Goal: Transaction & Acquisition: Purchase product/service

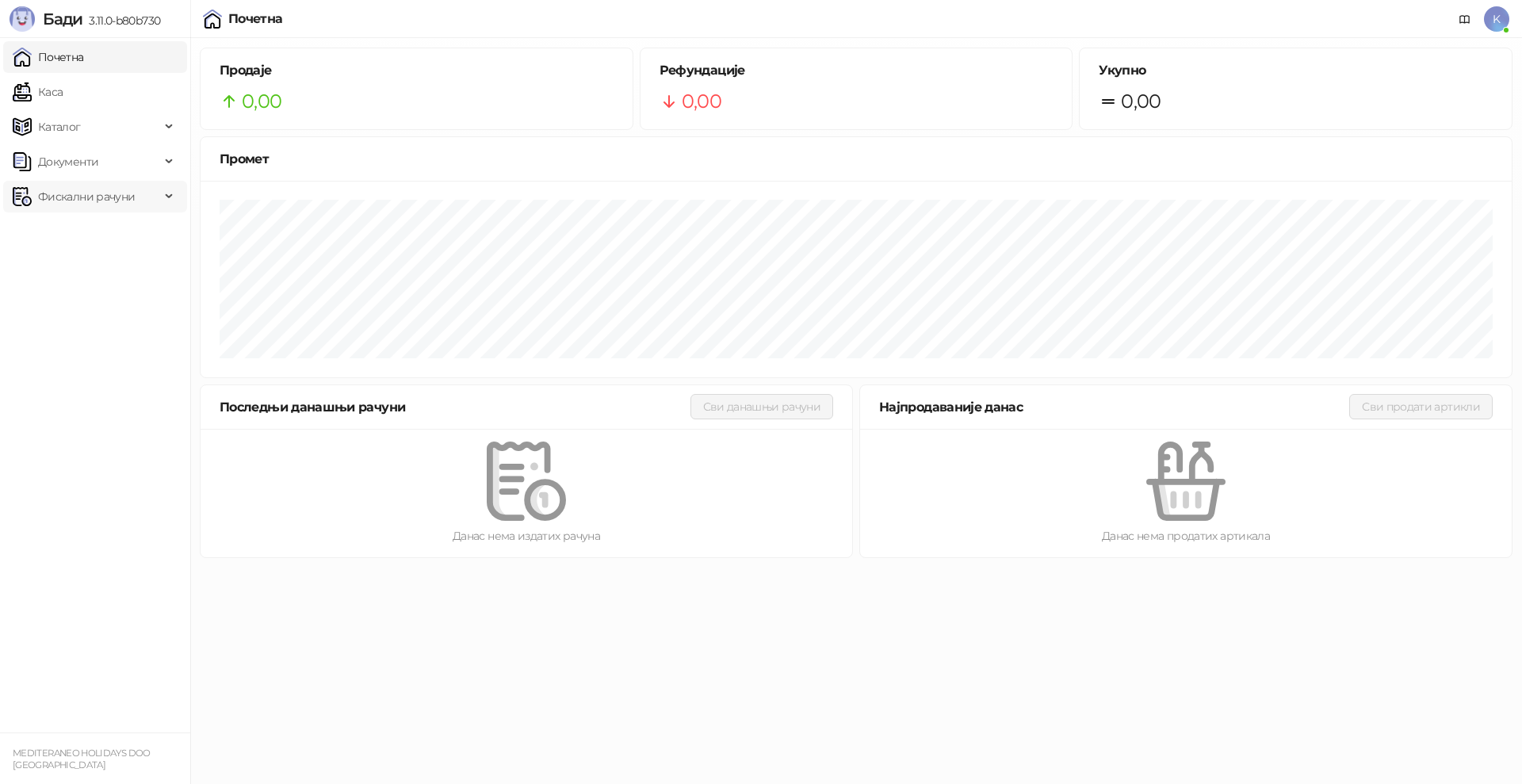
click at [51, 200] on span "Фискални рачуни" at bounding box center [86, 197] width 97 height 32
click at [61, 92] on link "Каса" at bounding box center [38, 92] width 50 height 32
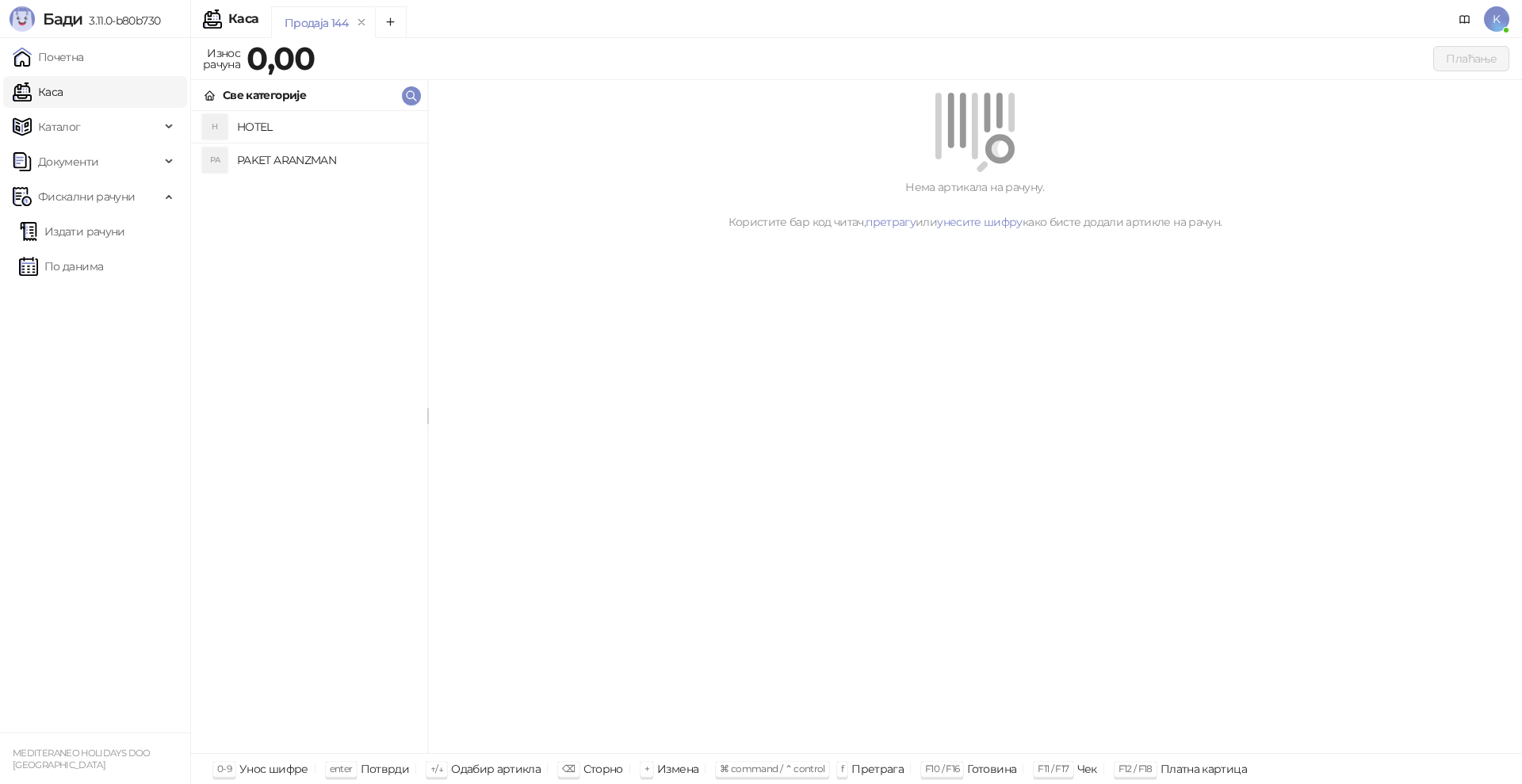
click at [265, 160] on h4 "PAKET ARANZMAN" at bounding box center [326, 160] width 178 height 26
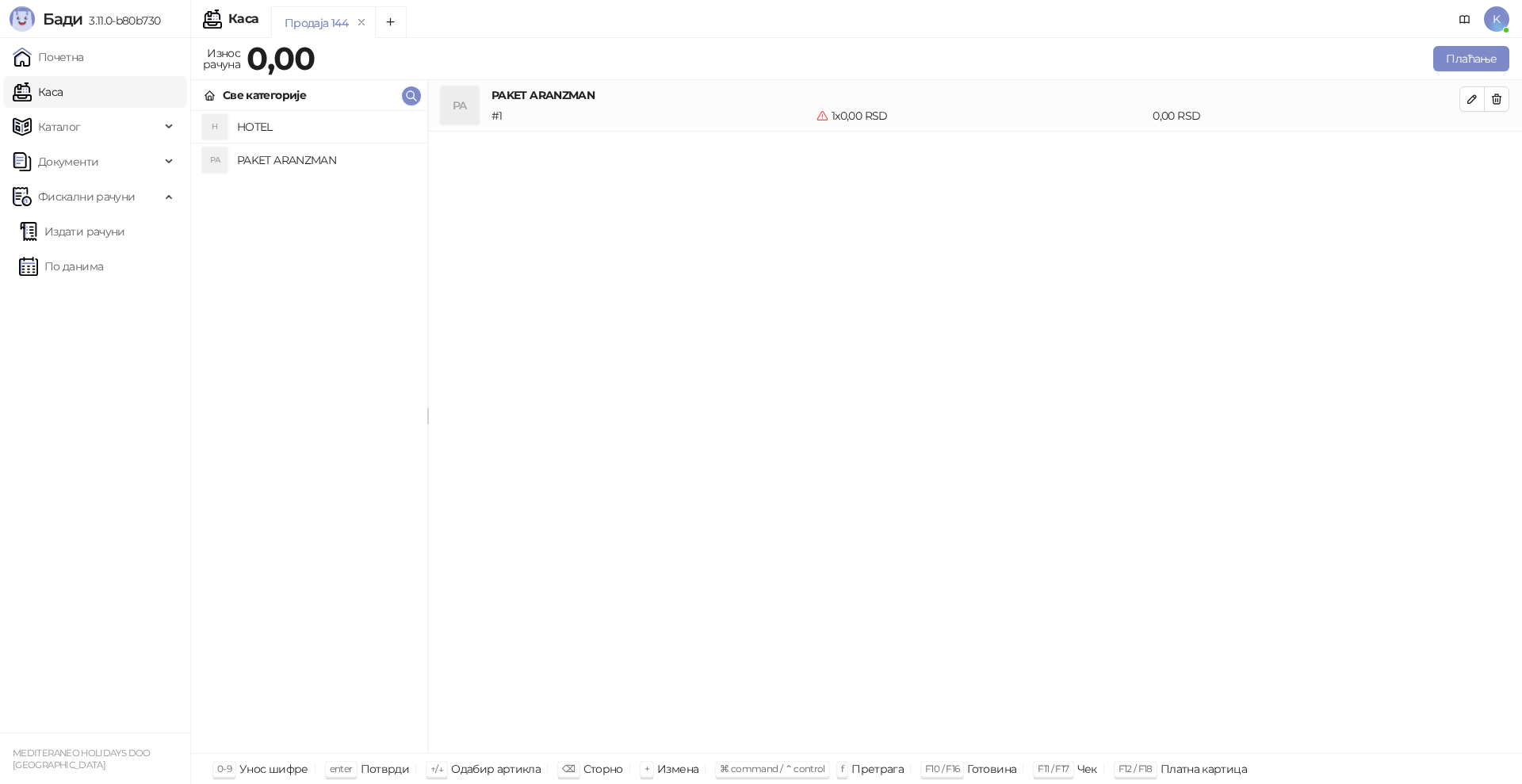
click at [301, 167] on h4 "PAKET ARANZMAN" at bounding box center [326, 160] width 178 height 26
click at [1471, 65] on button "Плаћање" at bounding box center [1472, 59] width 76 height 26
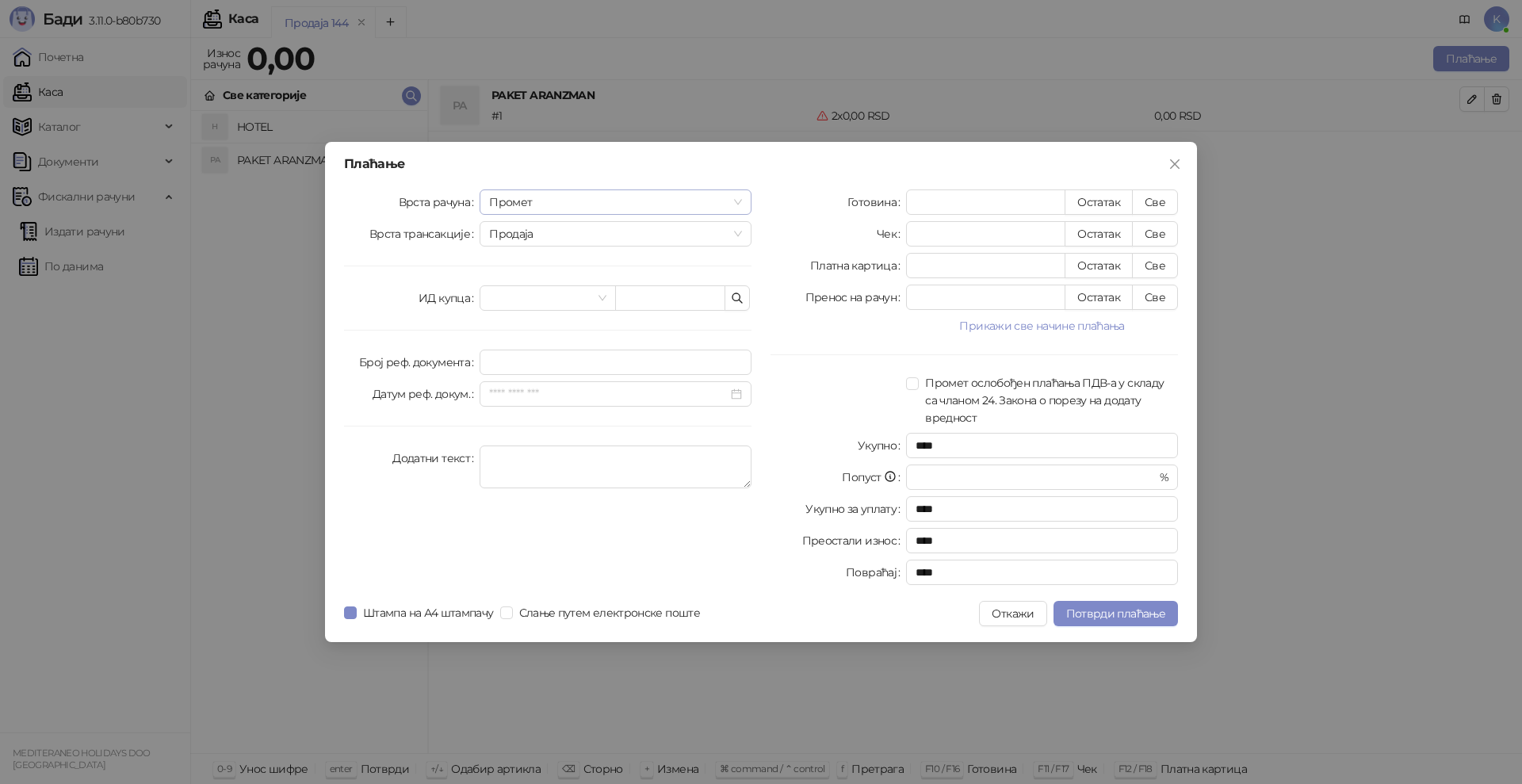
click at [505, 202] on span "Промет" at bounding box center [616, 202] width 253 height 24
click at [510, 305] on div "Аванс" at bounding box center [615, 310] width 246 height 18
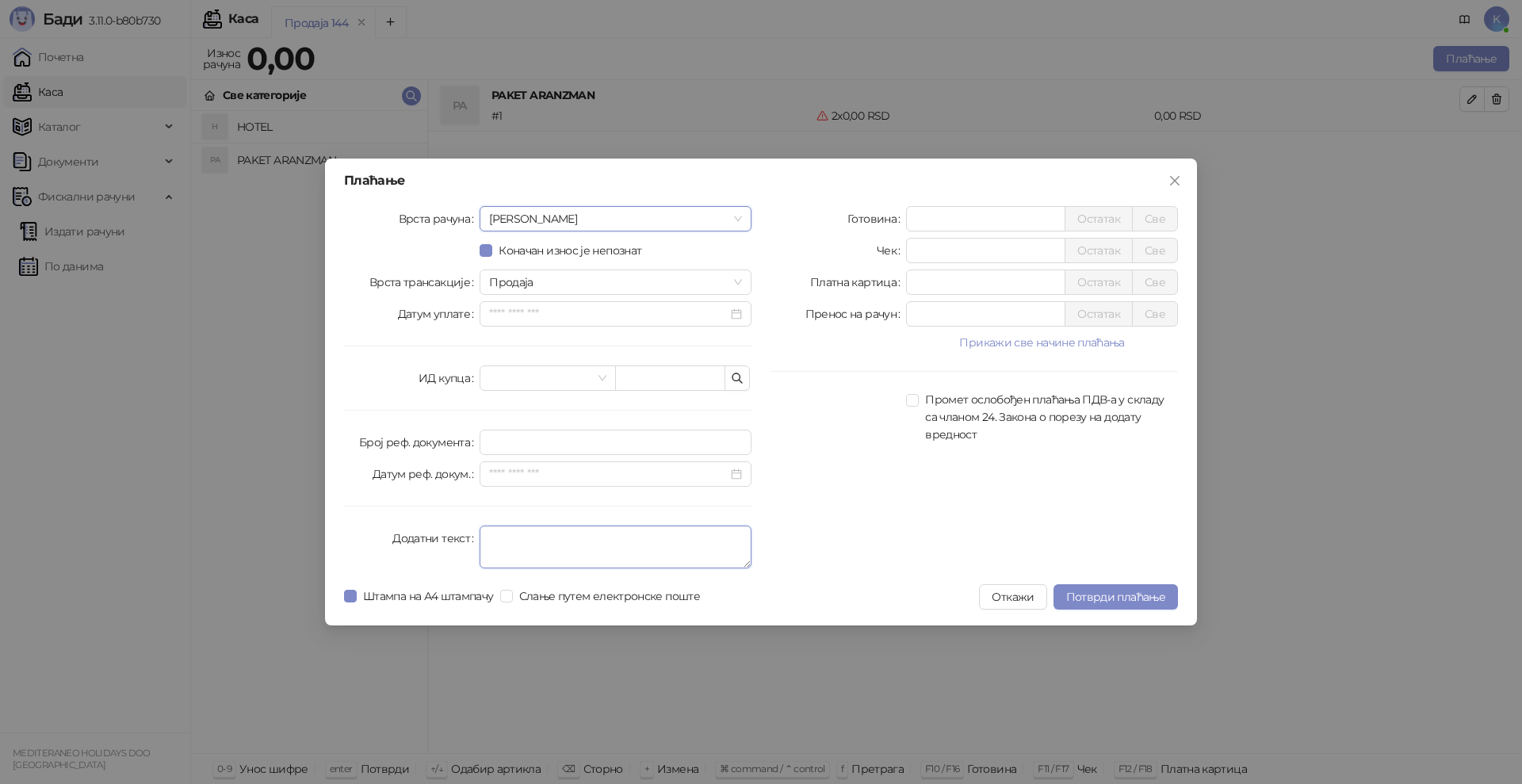
click at [517, 531] on textarea "Додатни текст" at bounding box center [615, 547] width 272 height 43
type textarea "*********"
drag, startPoint x: 913, startPoint y: 222, endPoint x: 854, endPoint y: 225, distance: 59.1
click at [854, 225] on div "Готовина * Остатак Све" at bounding box center [974, 218] width 407 height 26
type input "******"
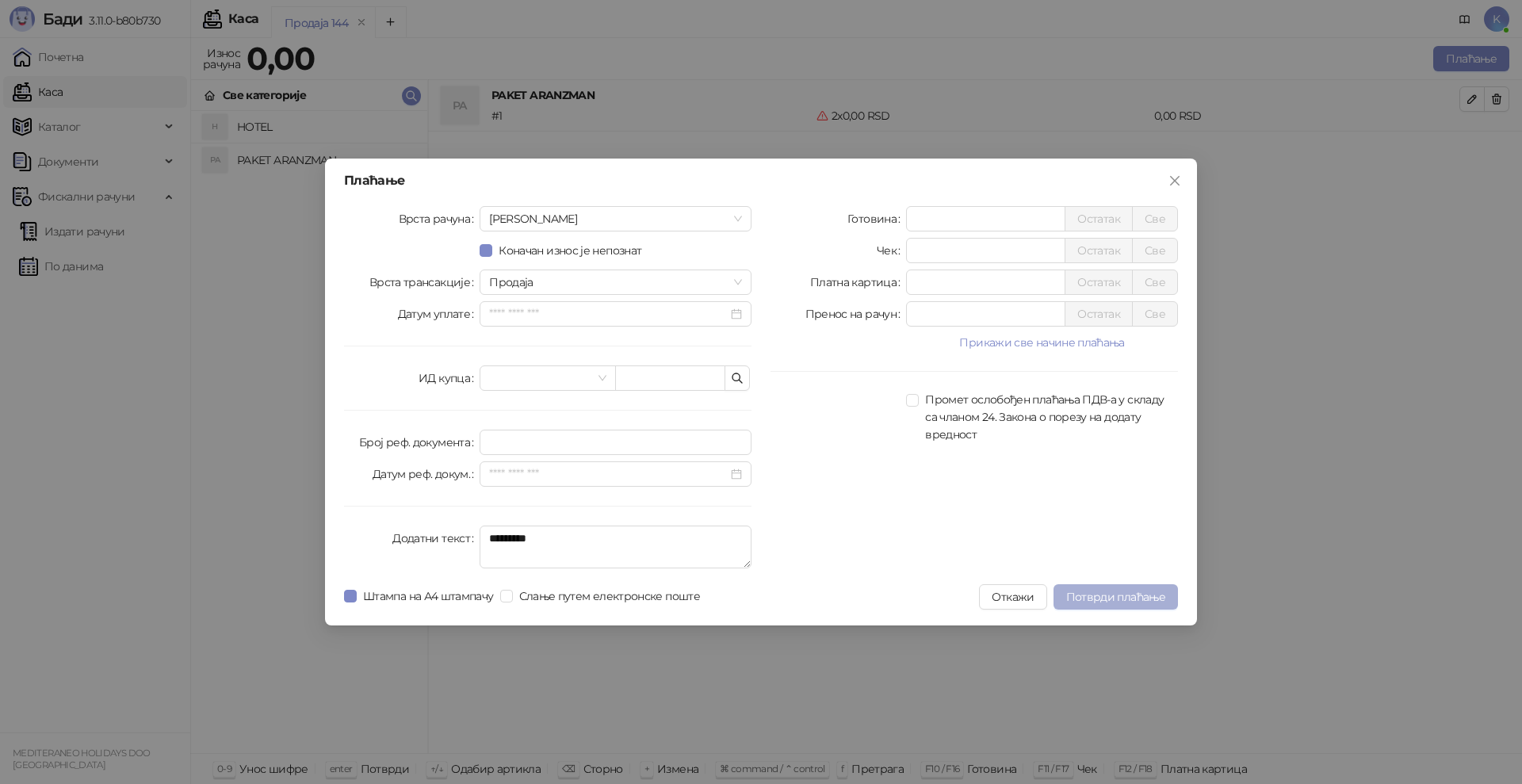
click at [1109, 596] on span "Потврди плаћање" at bounding box center [1116, 597] width 99 height 14
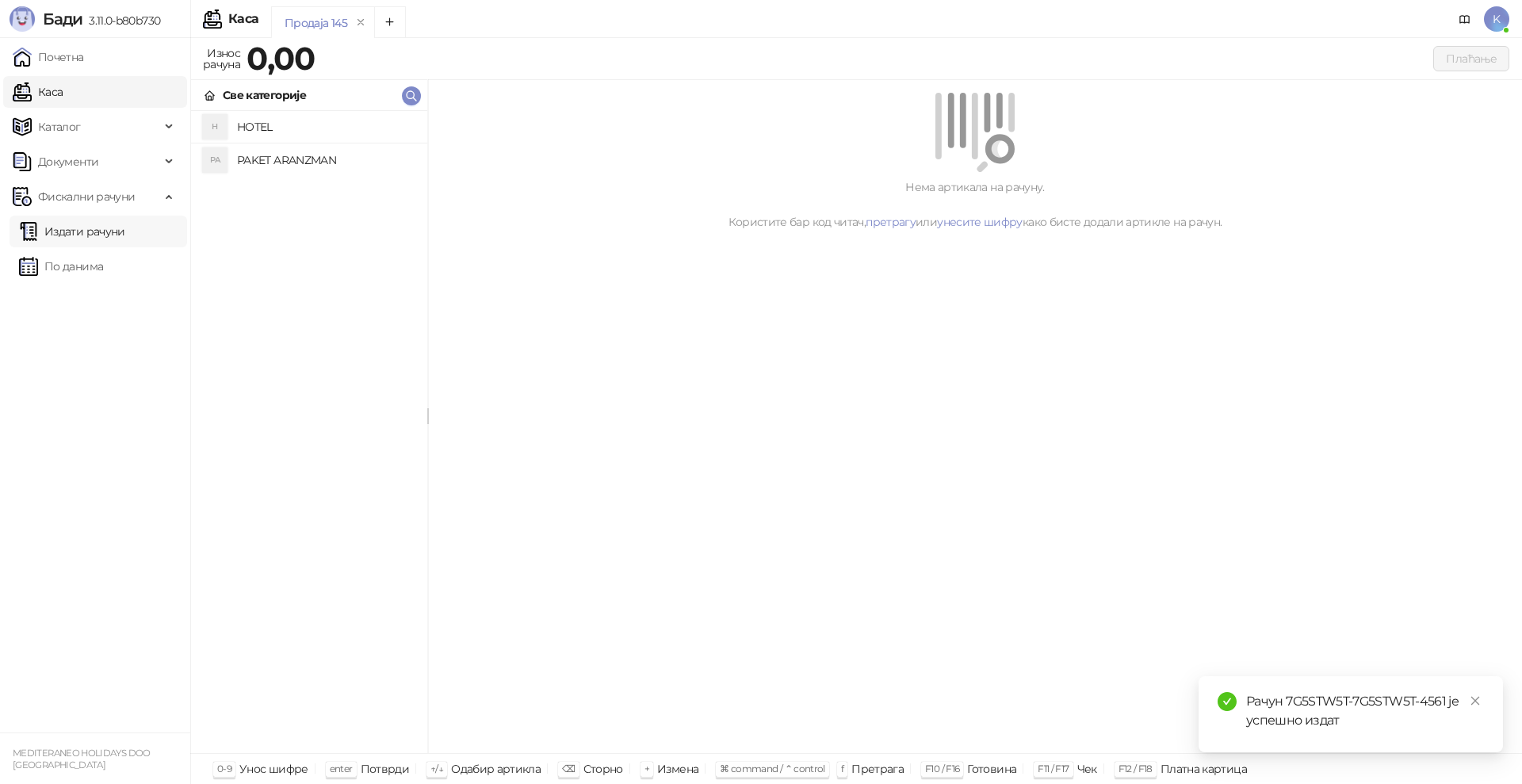
click at [87, 229] on link "Издати рачуни" at bounding box center [71, 231] width 106 height 32
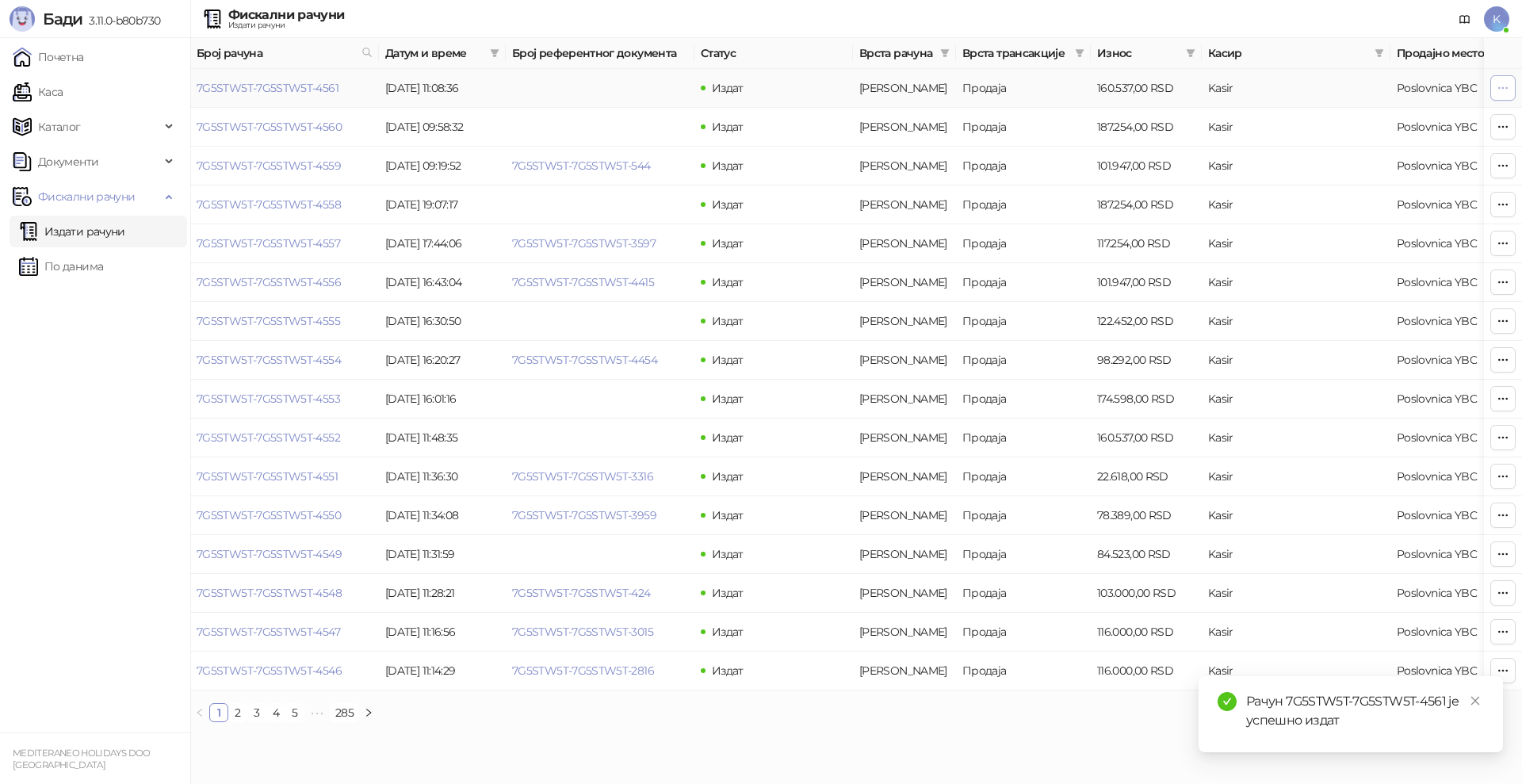
click at [1506, 86] on icon "button" at bounding box center [1503, 88] width 13 height 13
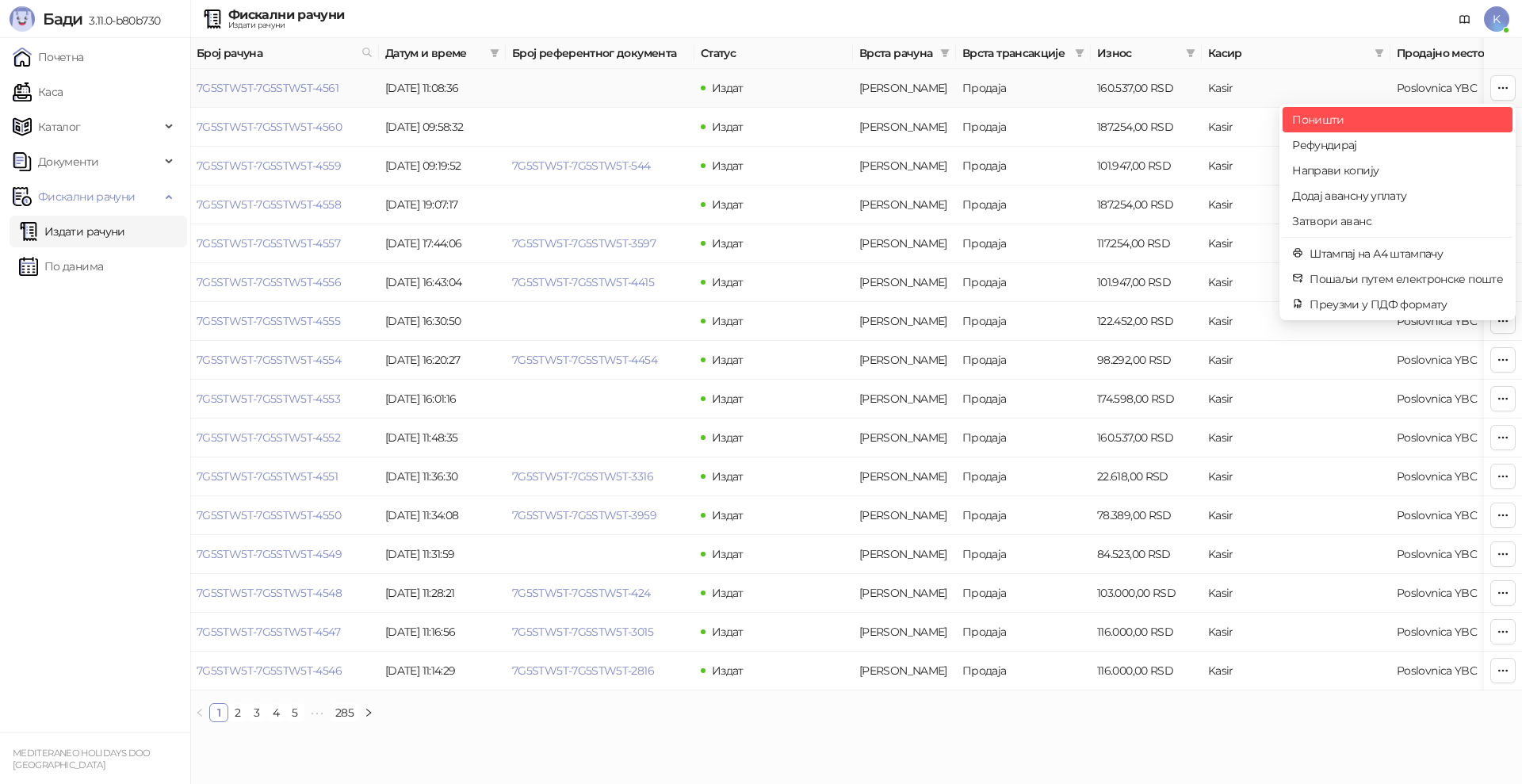
click at [1319, 118] on span "Поништи" at bounding box center [1397, 120] width 211 height 18
type input "**********"
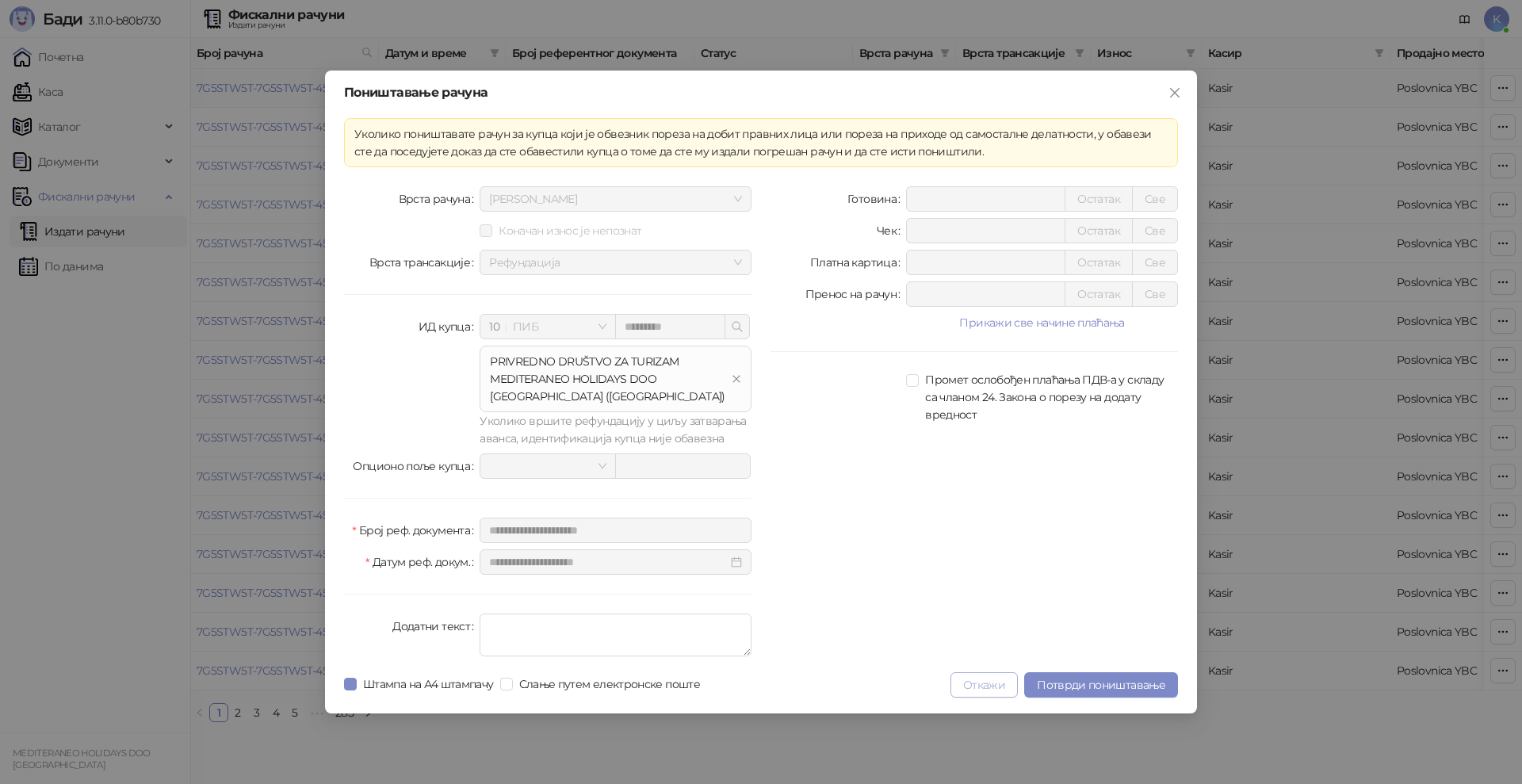
click at [978, 690] on button "Откажи" at bounding box center [984, 685] width 67 height 26
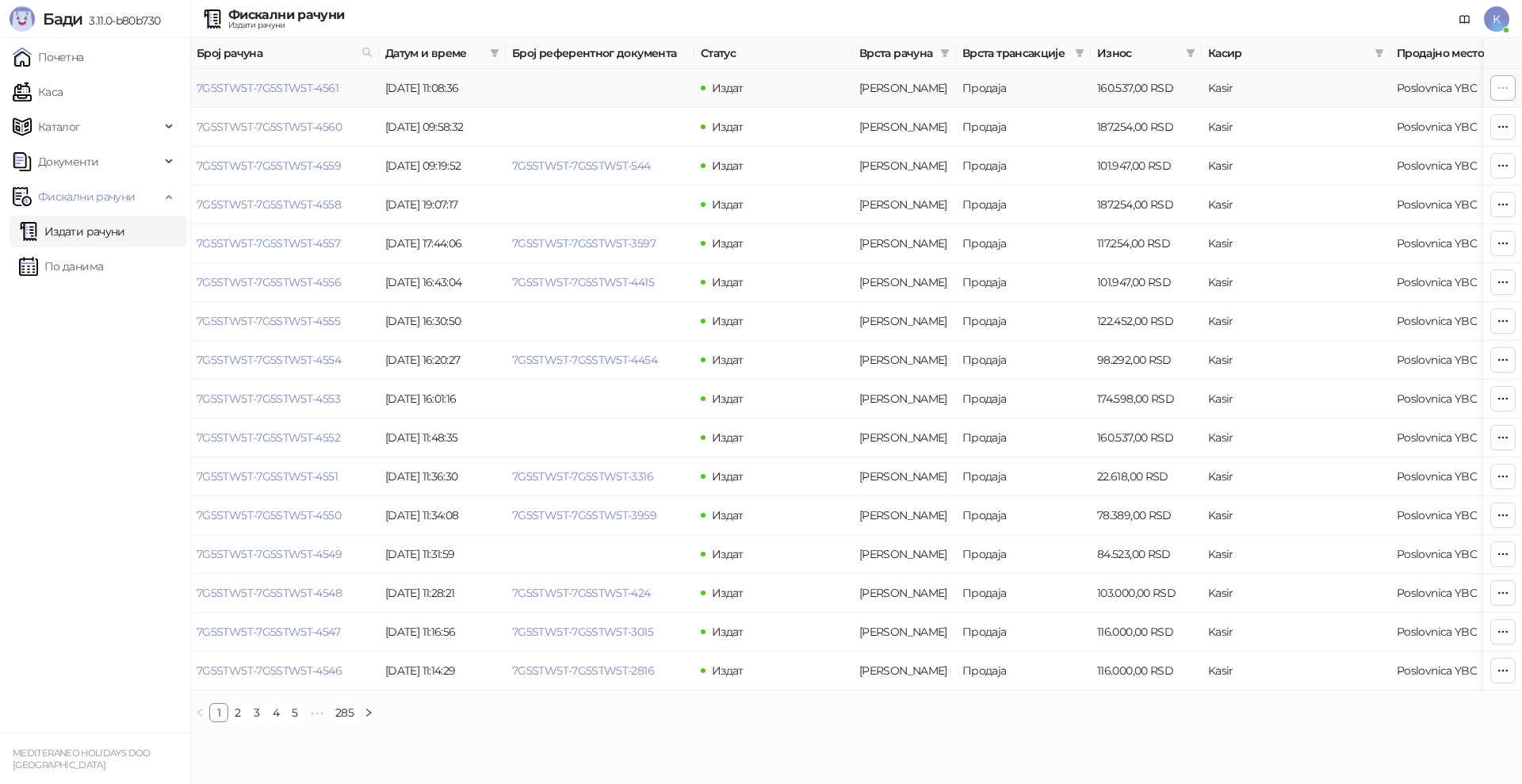
click at [1498, 88] on icon "button" at bounding box center [1503, 88] width 13 height 13
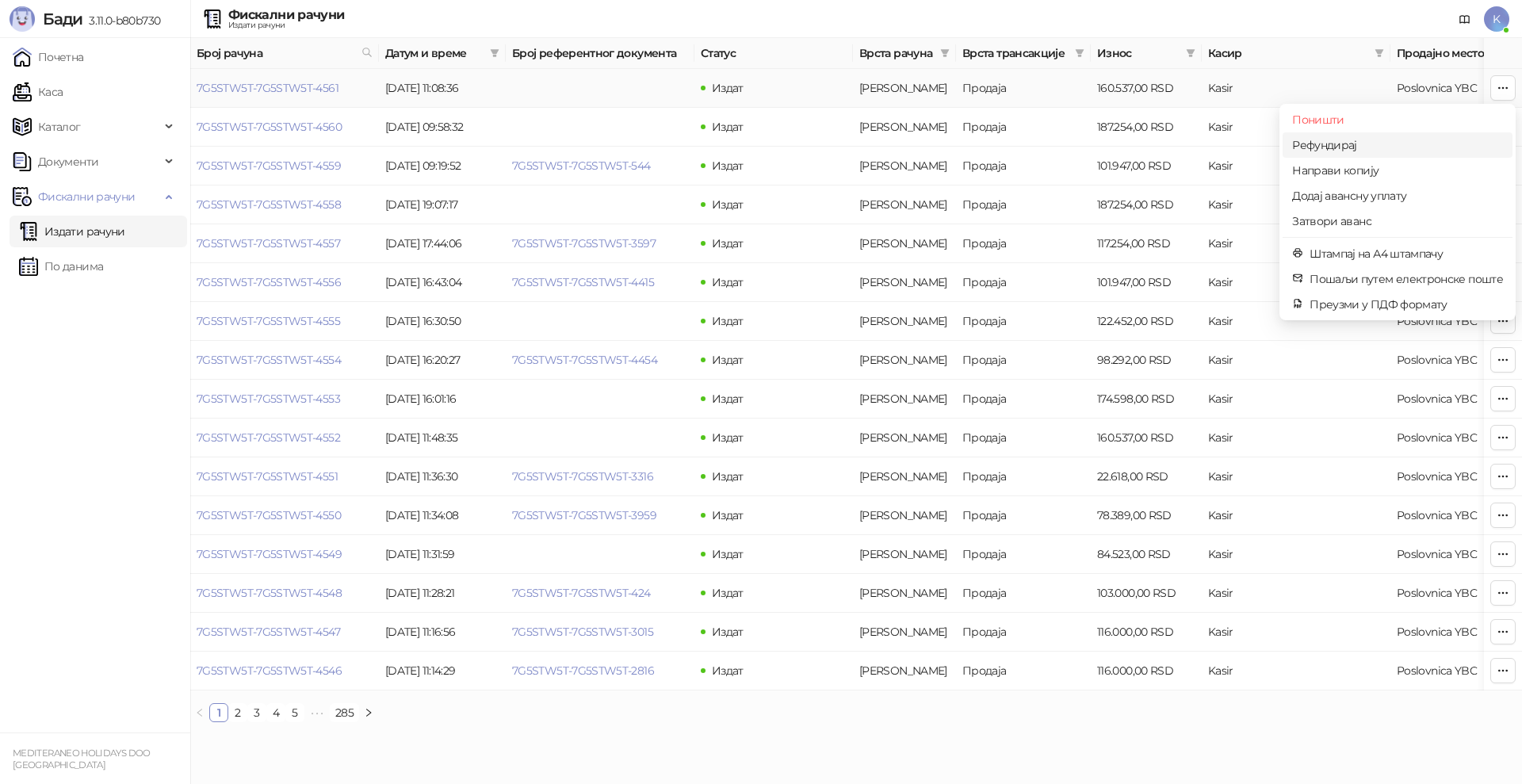
click at [1314, 142] on span "Рефундирај" at bounding box center [1397, 145] width 211 height 18
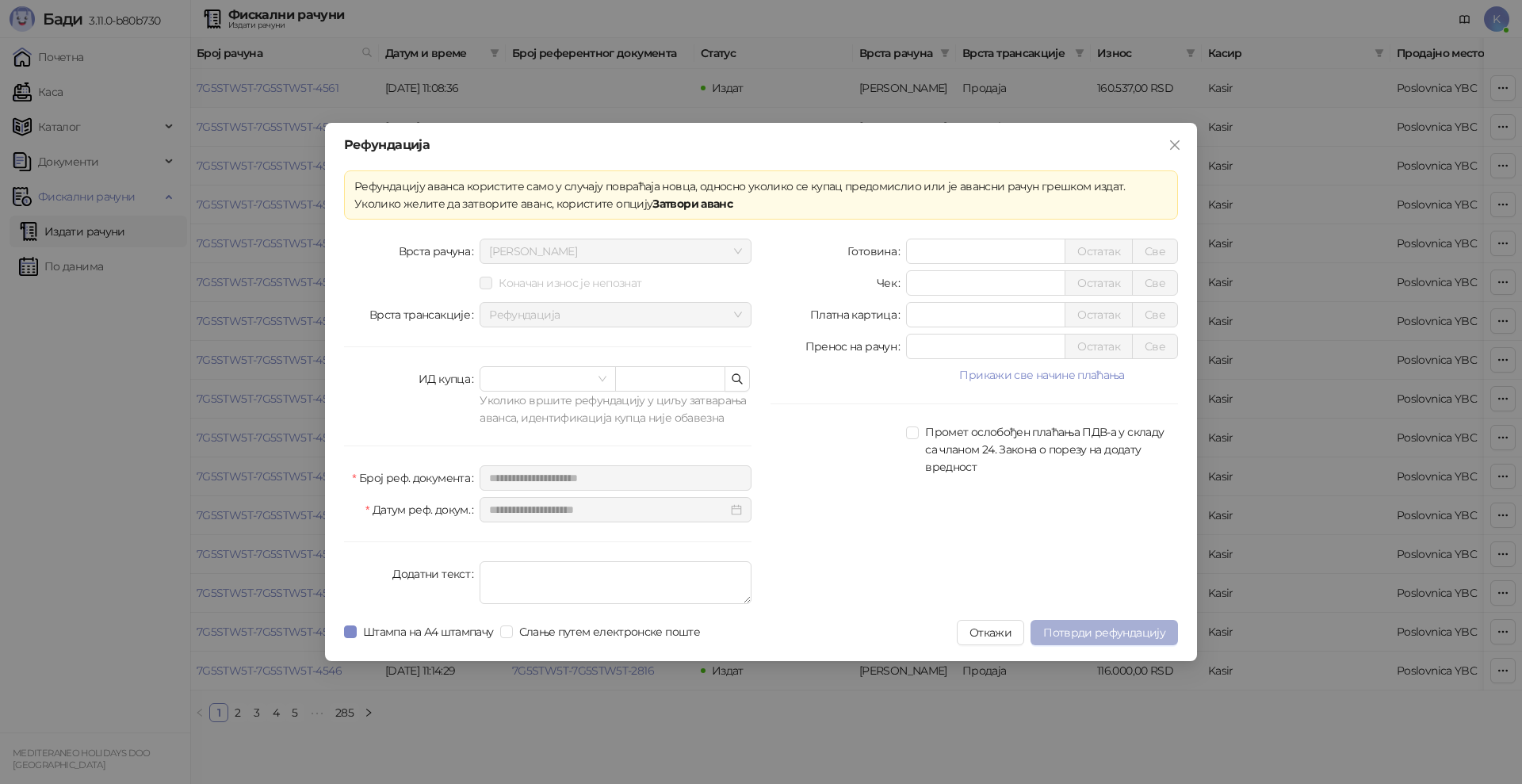
click at [1103, 634] on span "Потврди рефундацију" at bounding box center [1104, 633] width 122 height 14
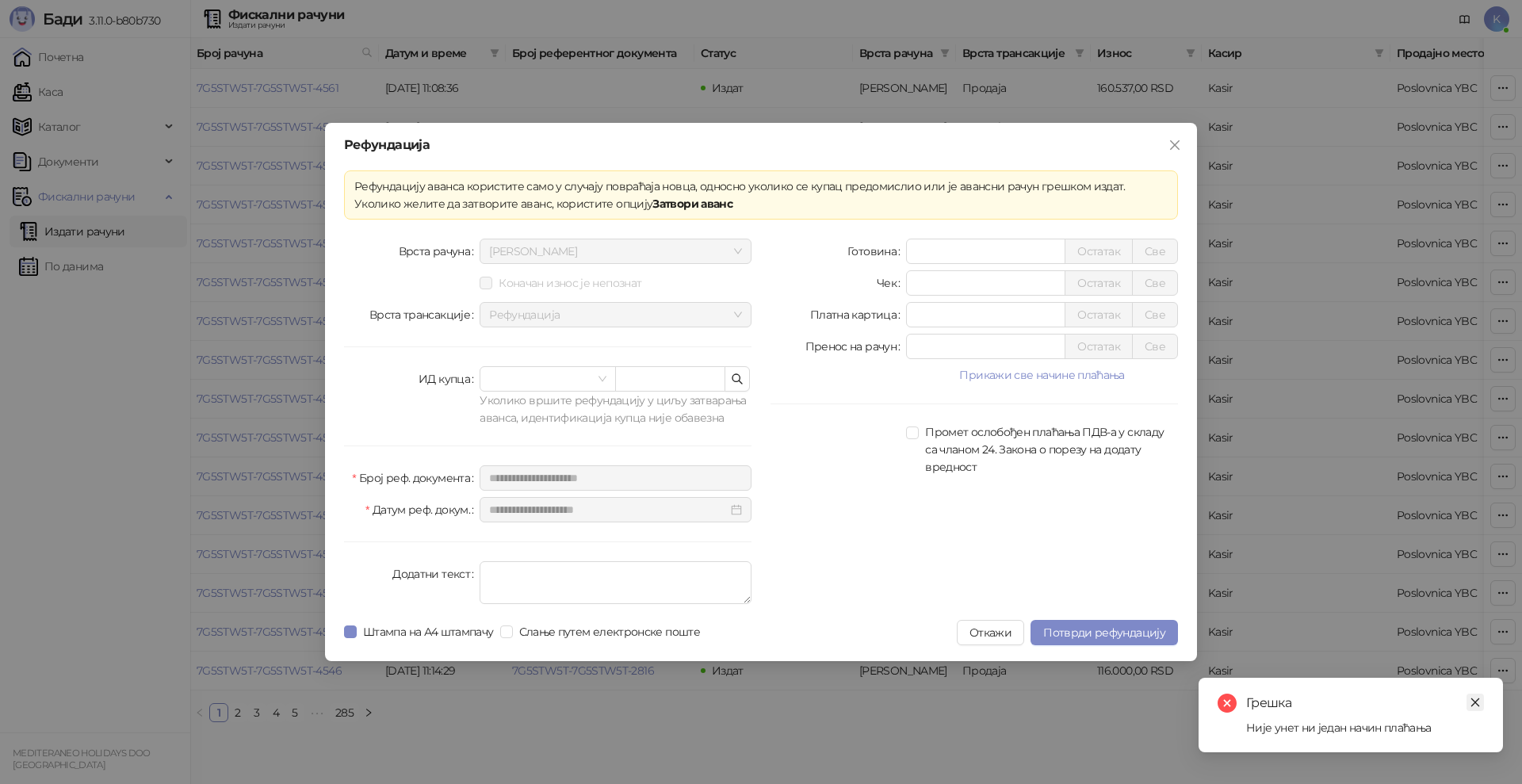
click at [1479, 699] on icon "close" at bounding box center [1475, 702] width 11 height 11
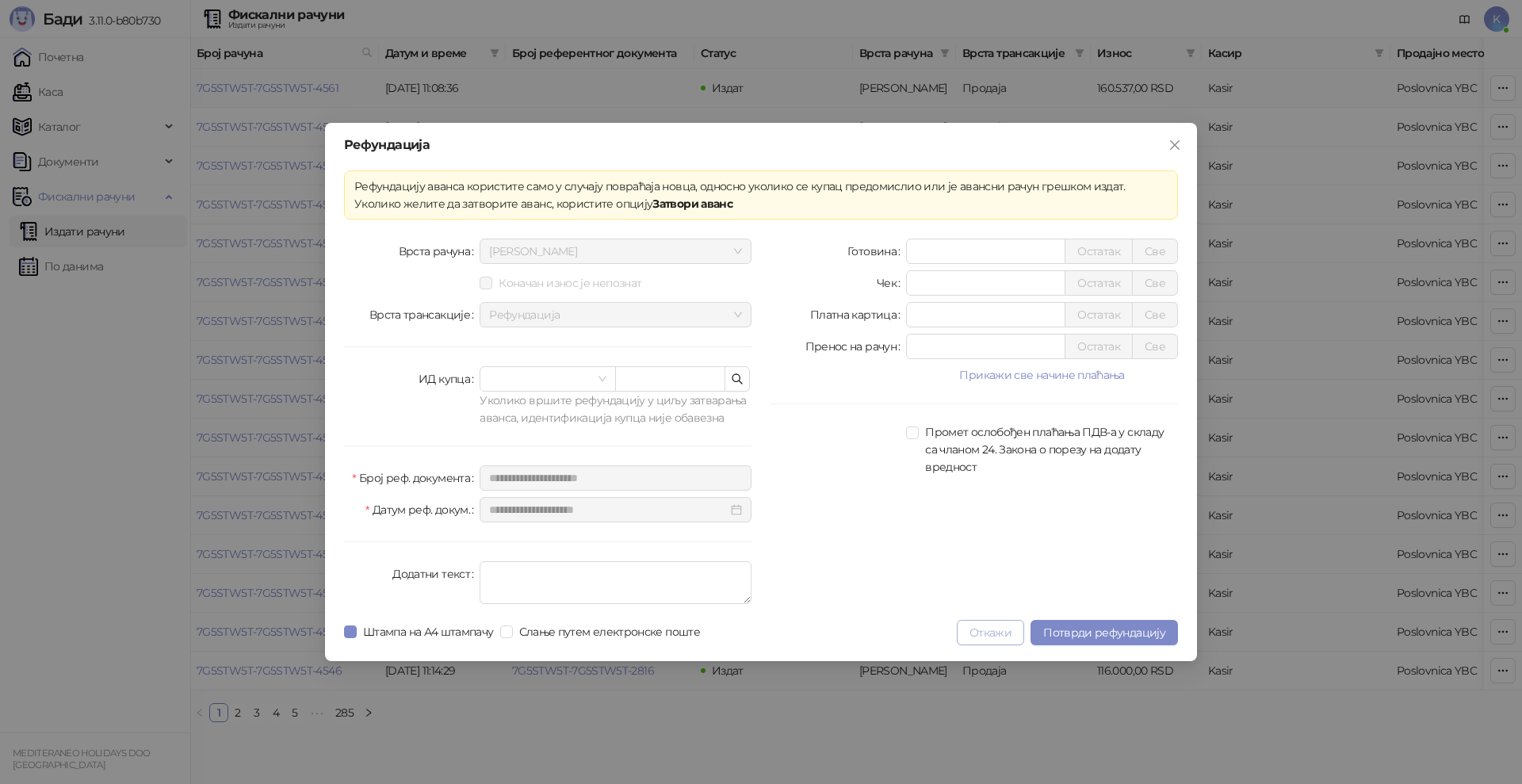
click at [993, 640] on button "Откажи" at bounding box center [991, 633] width 67 height 26
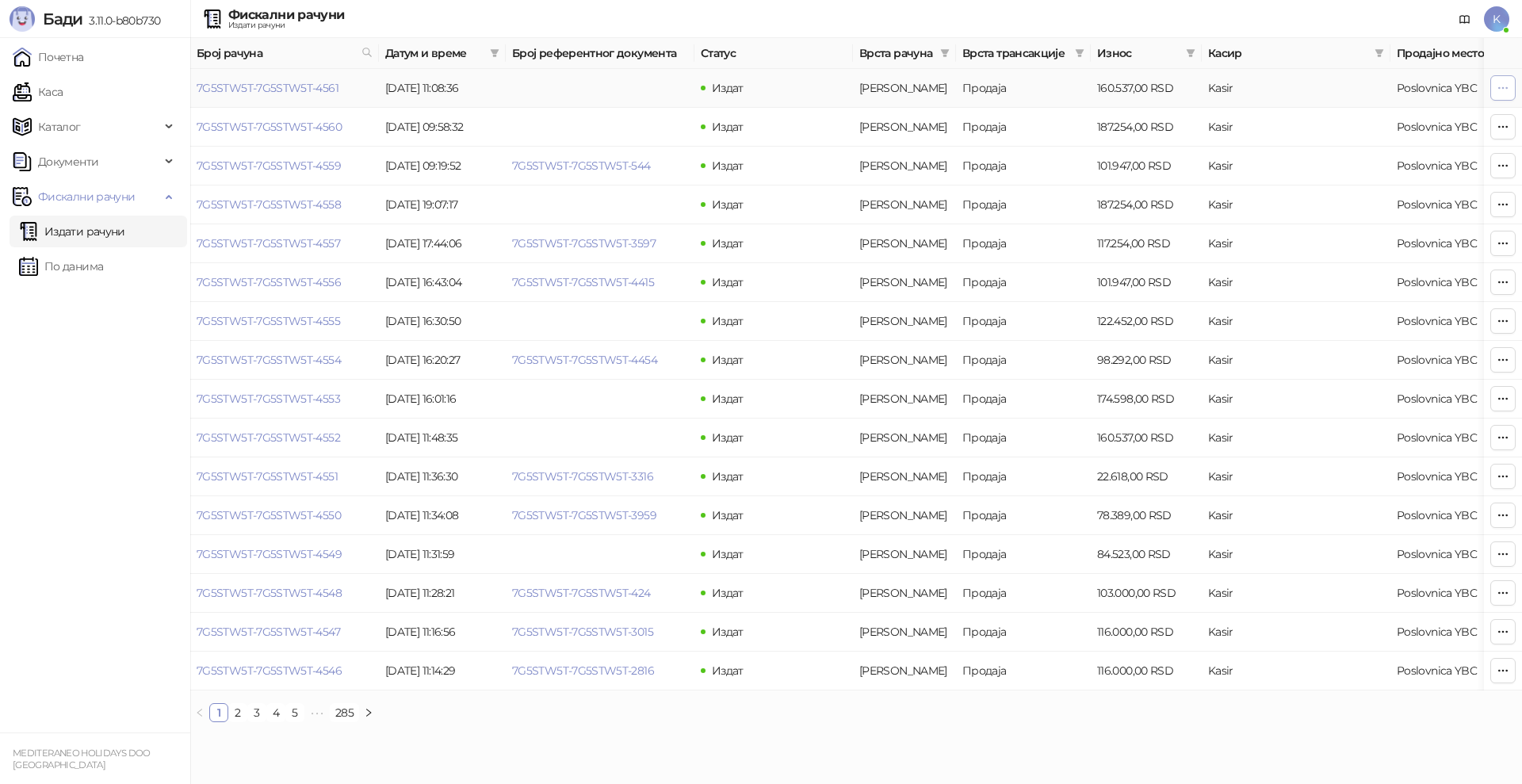
click at [1505, 86] on icon "button" at bounding box center [1503, 88] width 13 height 13
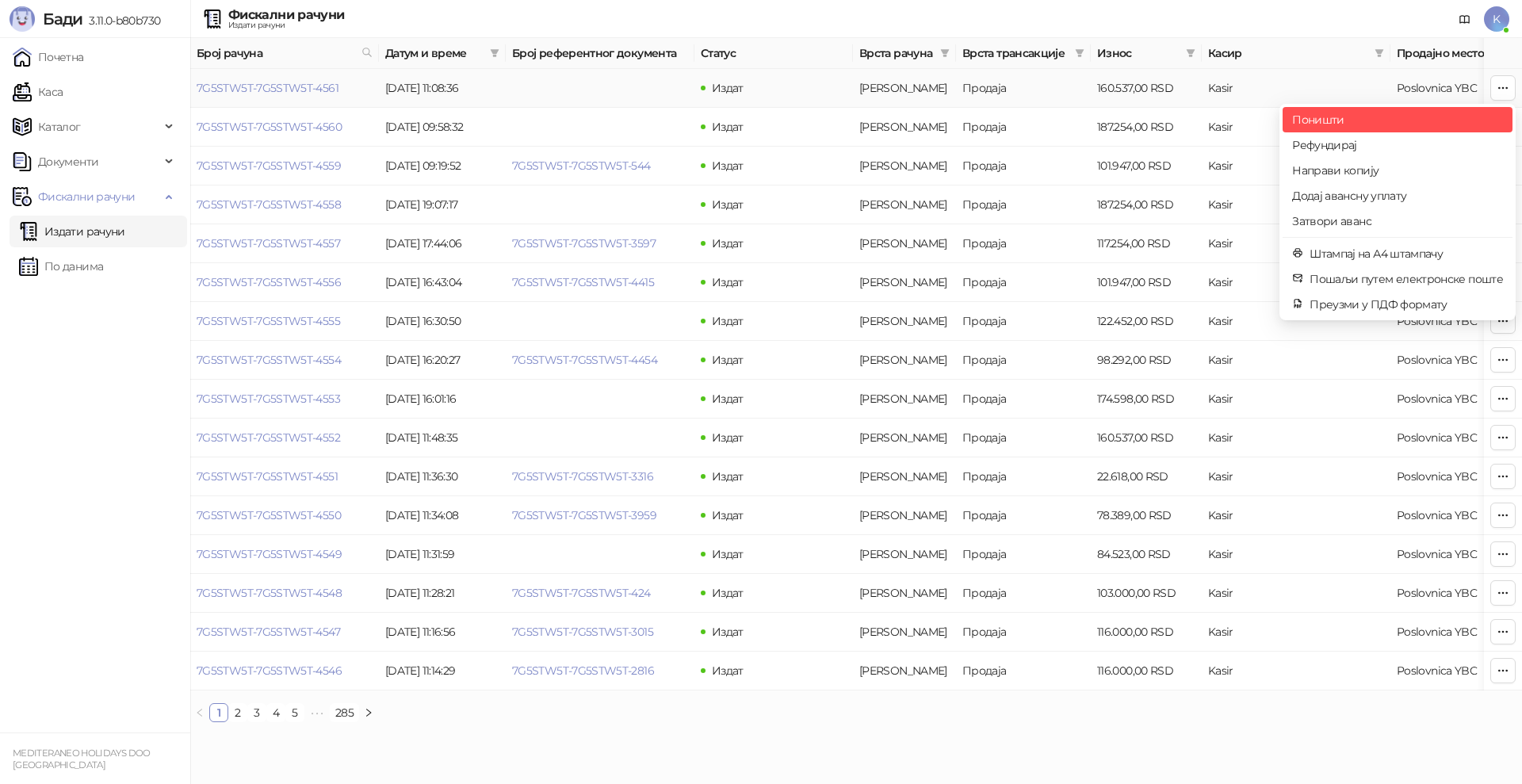
click at [1328, 122] on span "Поништи" at bounding box center [1397, 120] width 211 height 18
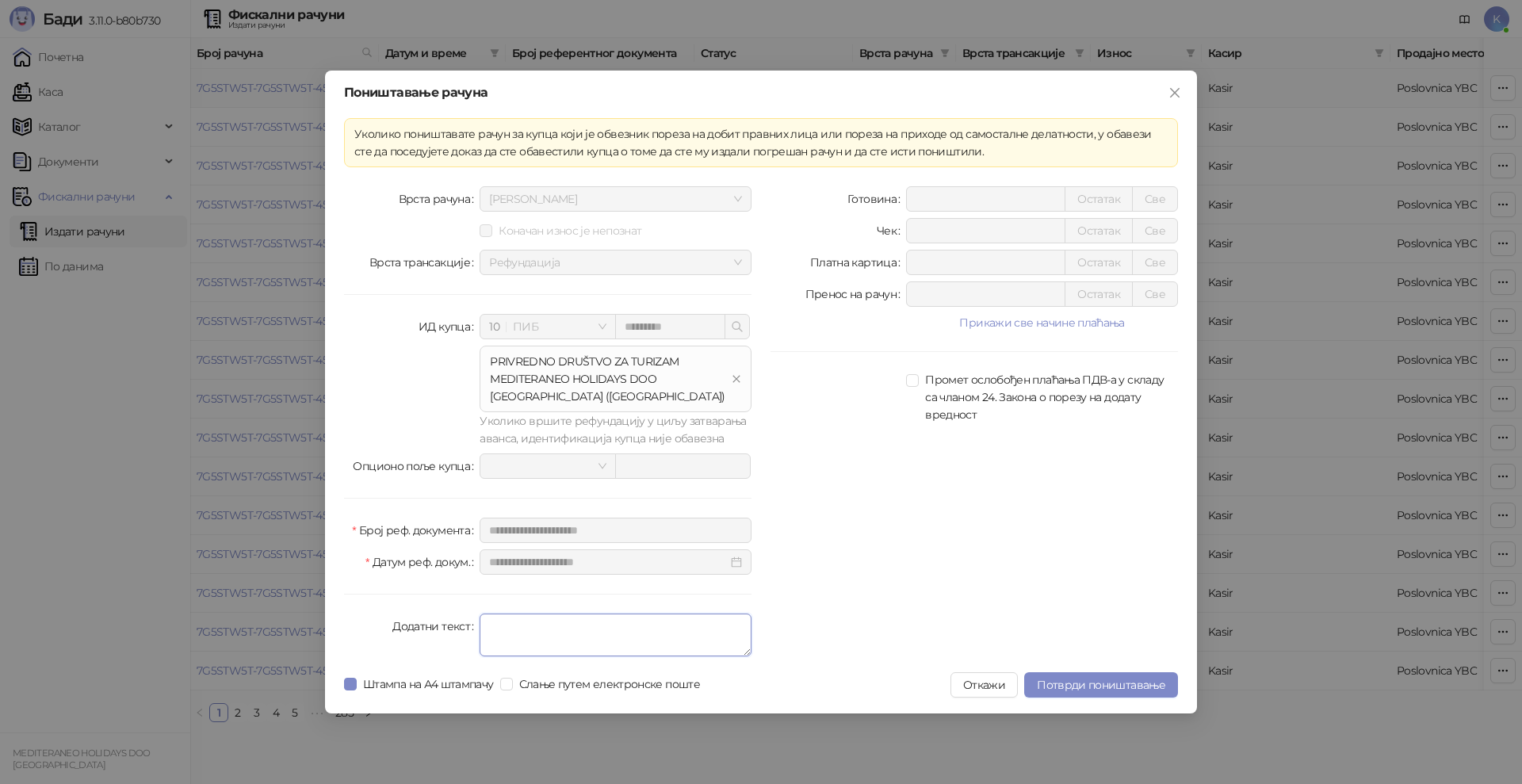
click at [495, 625] on textarea "Додатни текст" at bounding box center [615, 635] width 272 height 43
type textarea "*"
type textarea "**********"
click at [1079, 677] on span "Потврди поништавање" at bounding box center [1102, 684] width 129 height 14
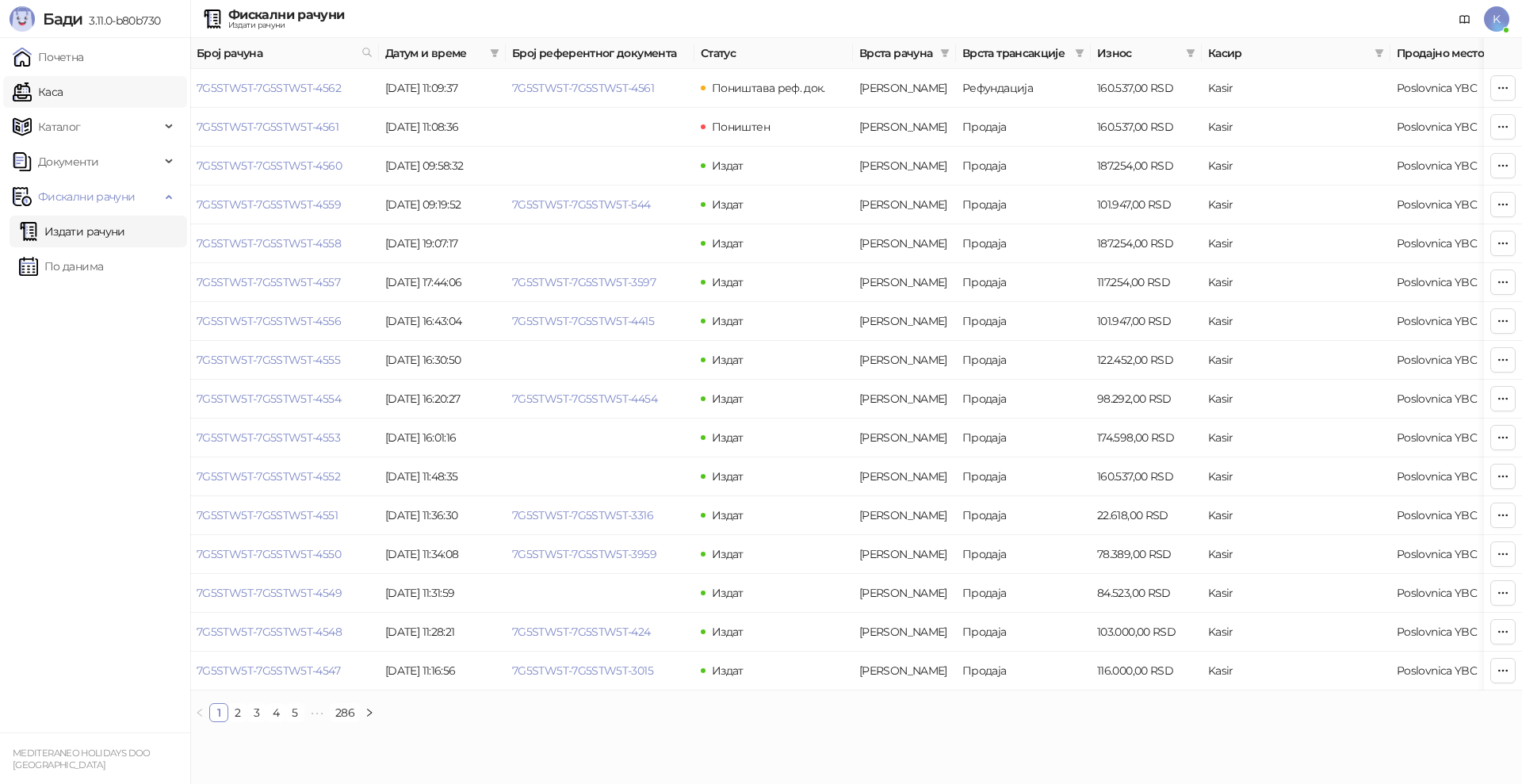
click at [44, 93] on link "Каса" at bounding box center [38, 92] width 50 height 32
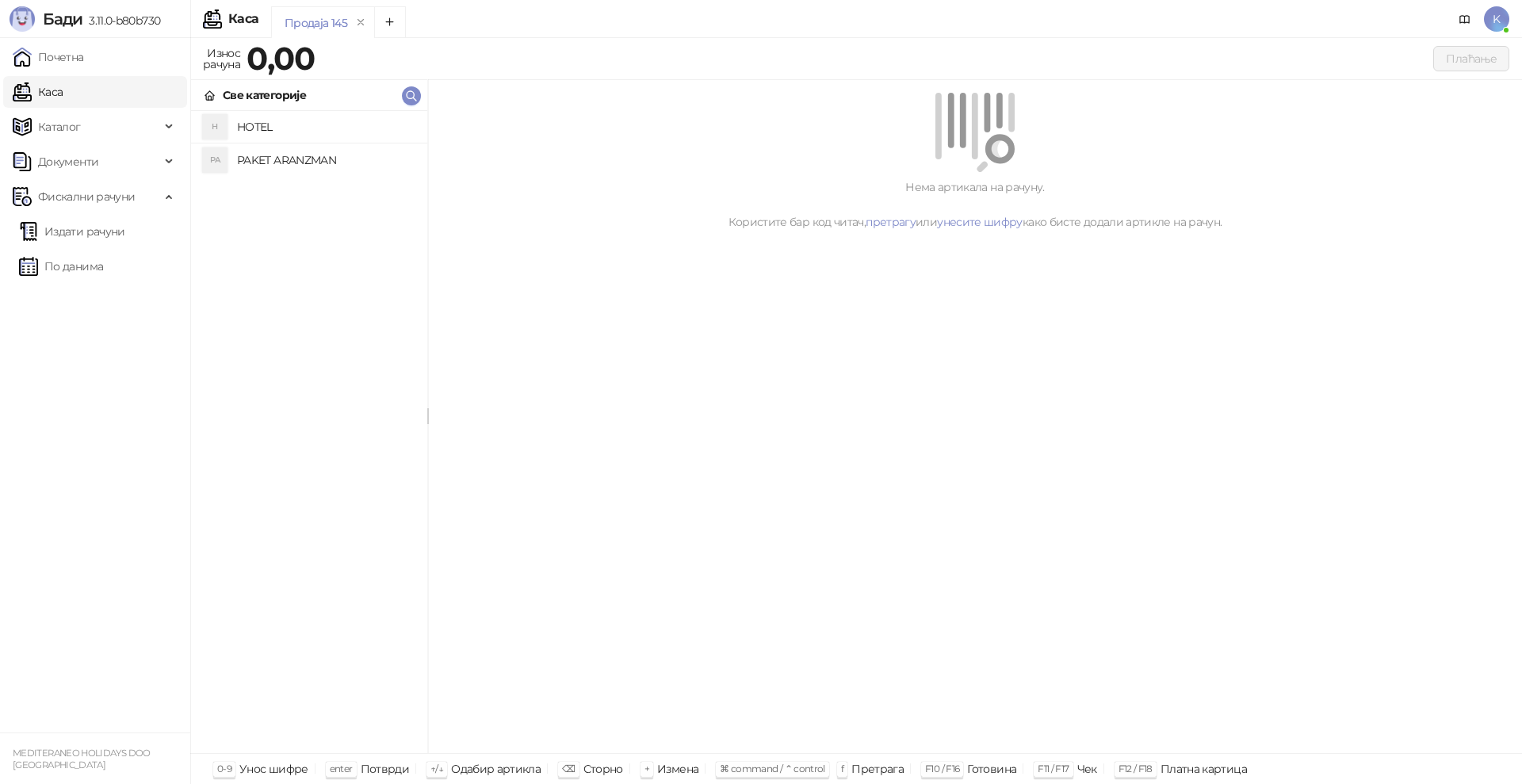
click at [245, 161] on h4 "PAKET ARANZMAN" at bounding box center [326, 160] width 178 height 26
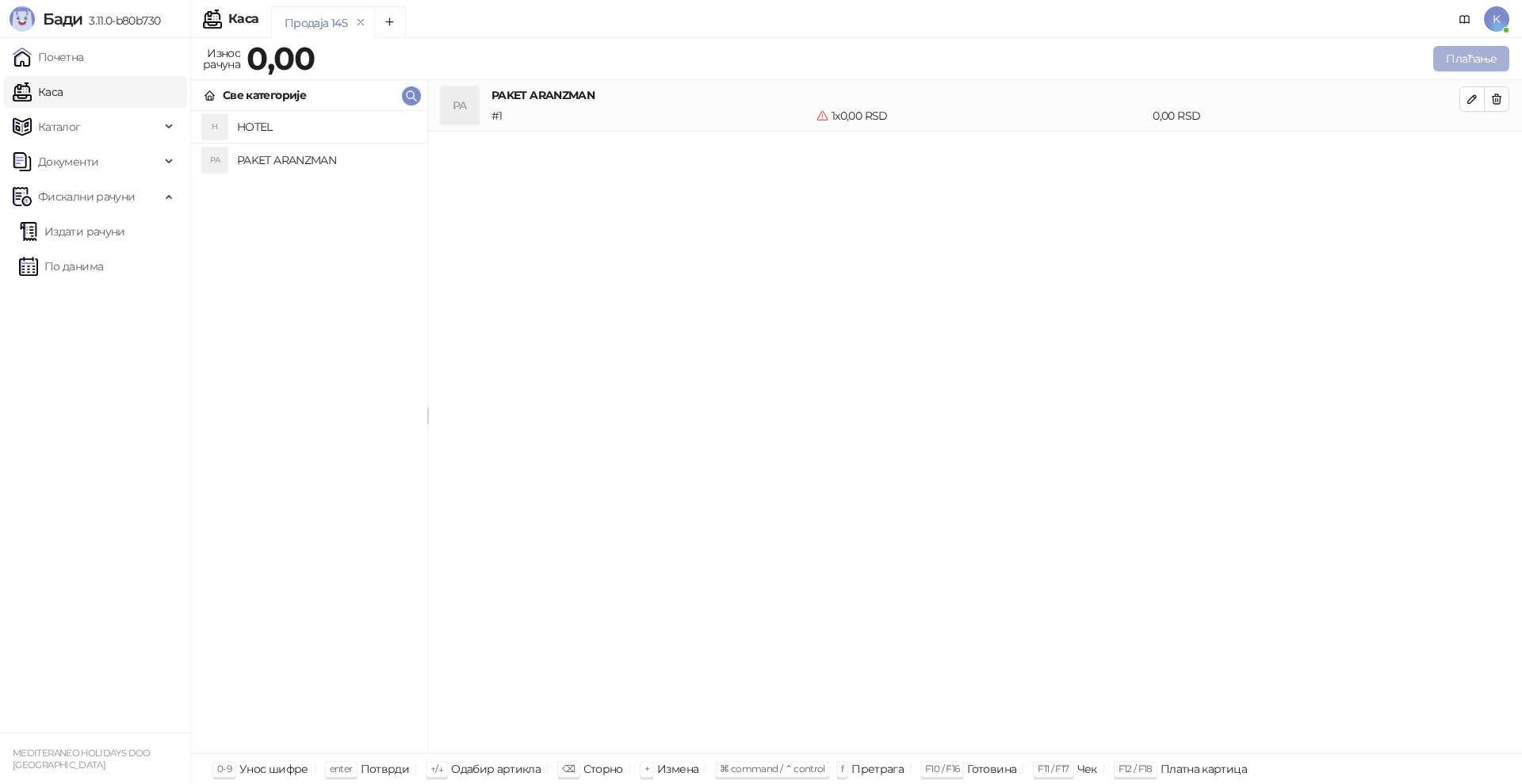
click at [1485, 59] on button "Плаћање" at bounding box center [1472, 59] width 76 height 26
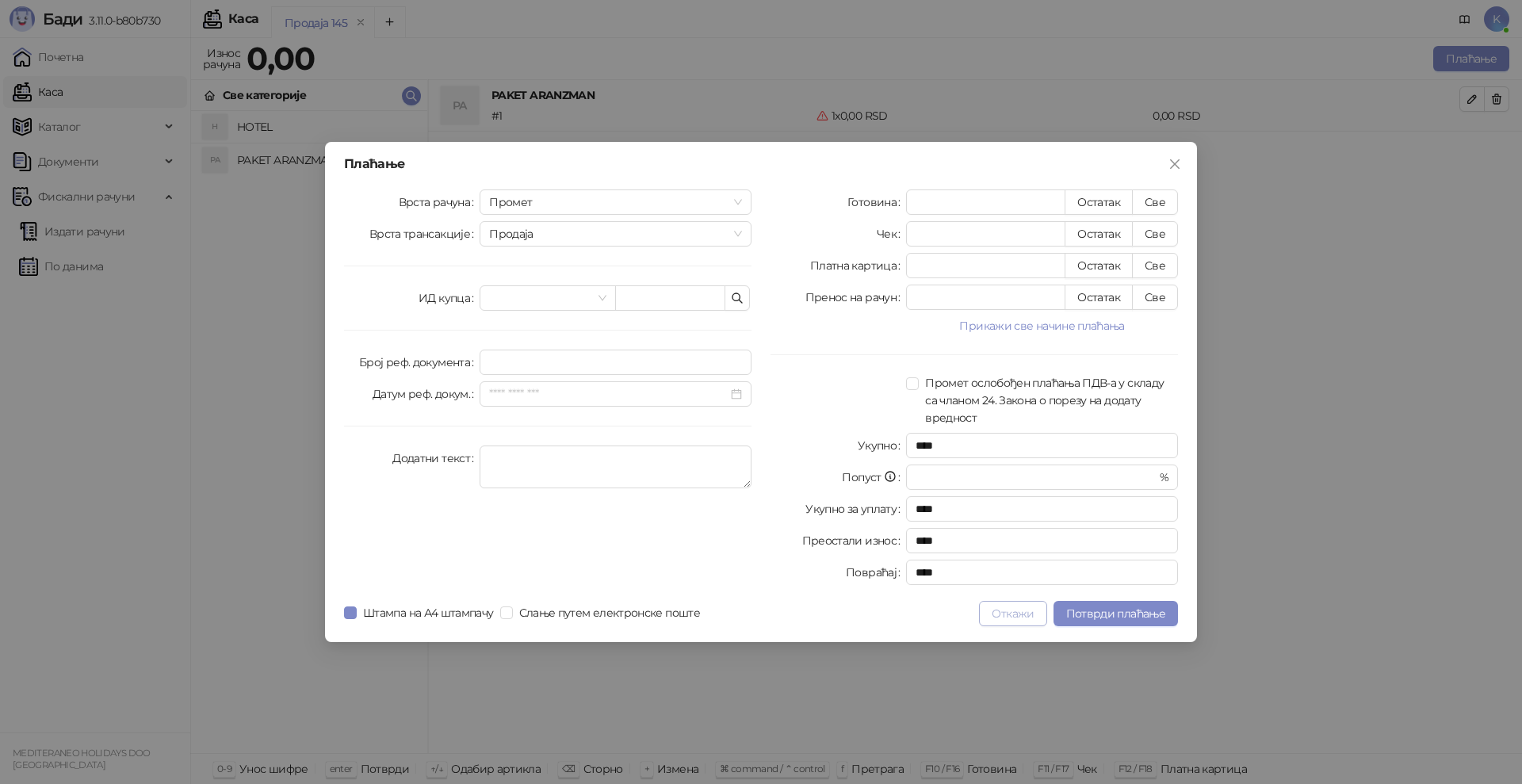
click at [986, 611] on button "Откажи" at bounding box center [1013, 614] width 67 height 26
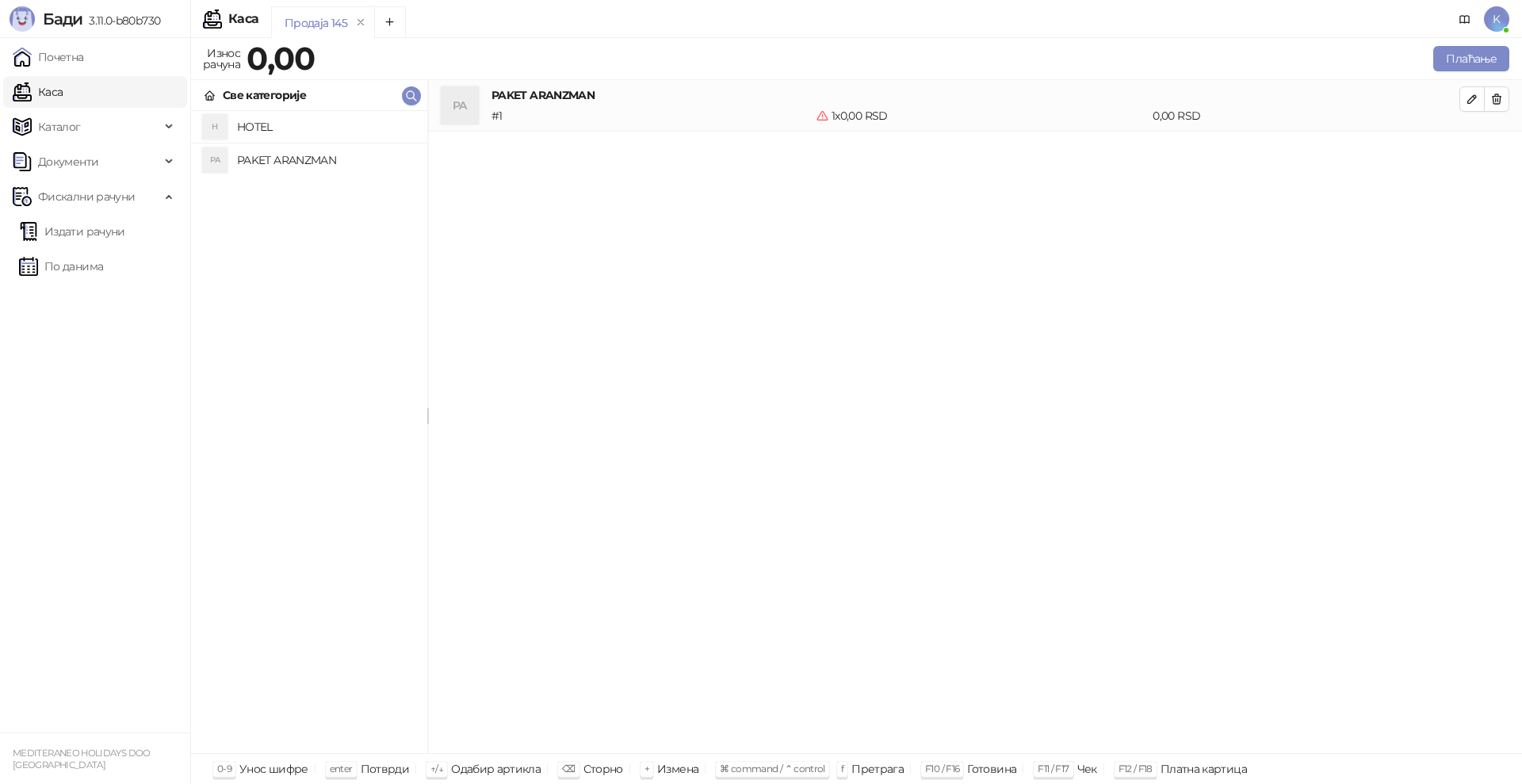
click at [284, 162] on h4 "PAKET ARANZMAN" at bounding box center [326, 160] width 178 height 26
click at [1461, 58] on button "Плаћање" at bounding box center [1472, 59] width 76 height 26
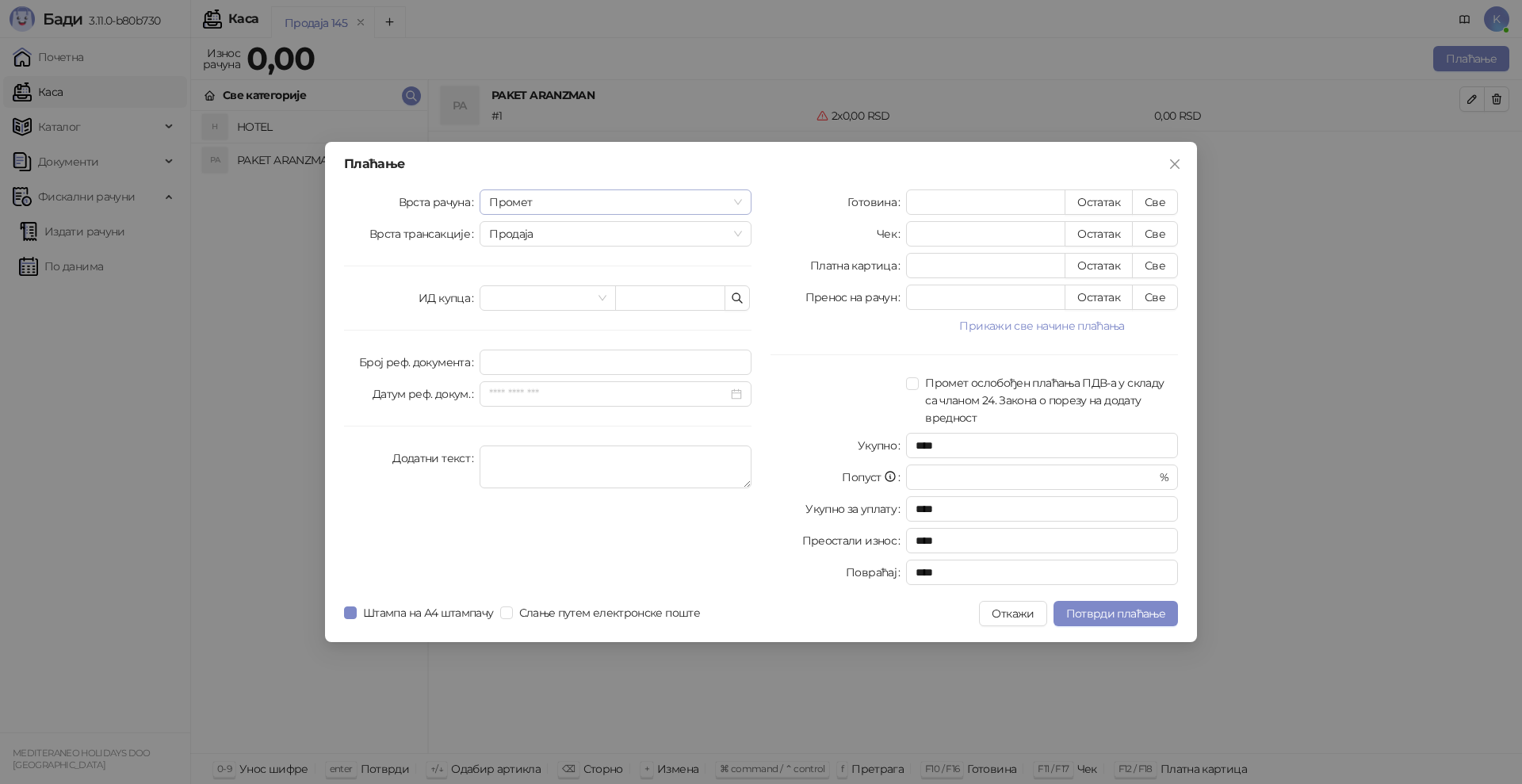
click at [541, 206] on span "Промет" at bounding box center [616, 202] width 253 height 24
click at [508, 309] on div "Аванс" at bounding box center [615, 310] width 246 height 18
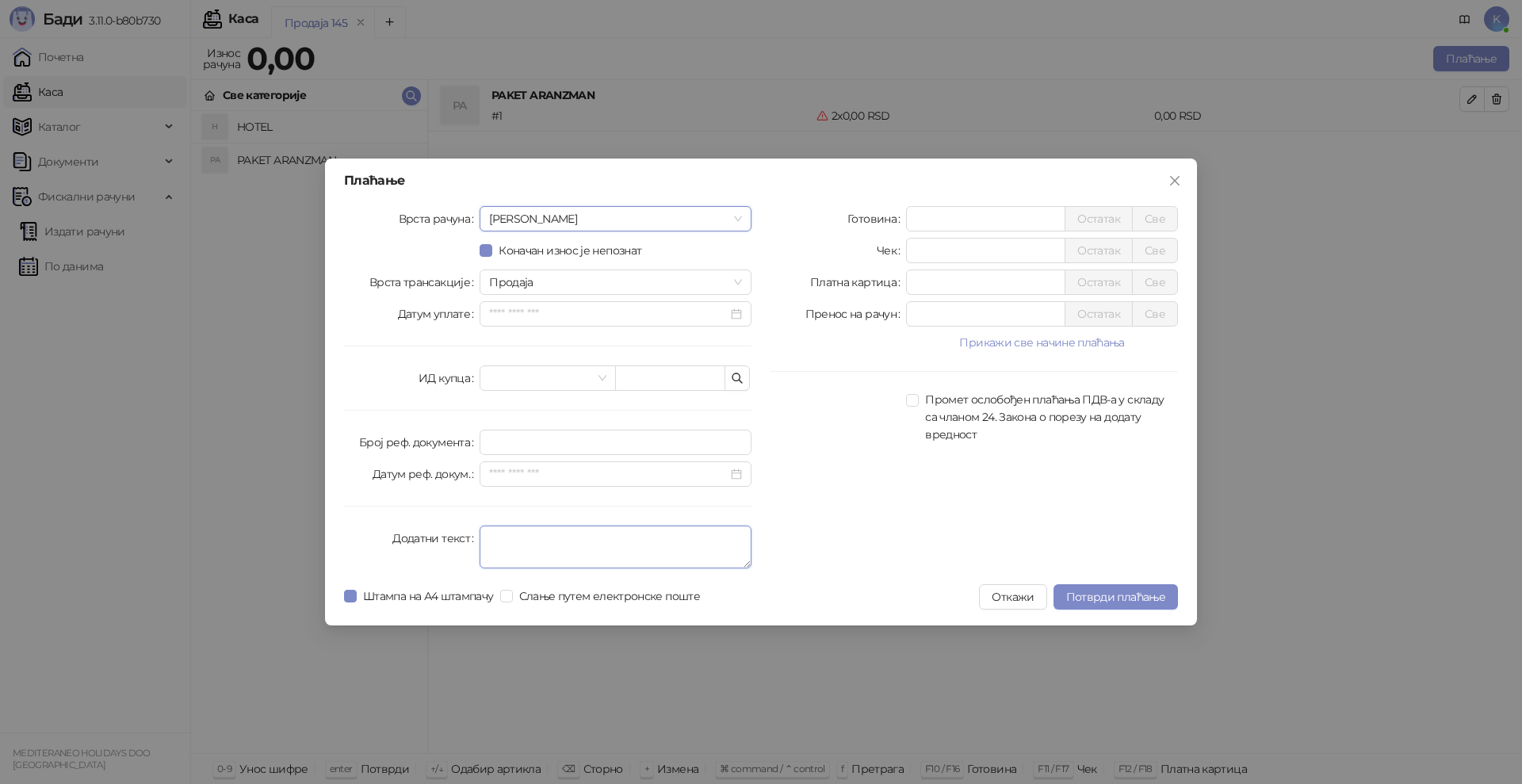
click at [514, 541] on textarea "Додатни текст" at bounding box center [615, 547] width 272 height 43
type textarea "*********"
drag, startPoint x: 934, startPoint y: 218, endPoint x: 831, endPoint y: 204, distance: 103.9
click at [831, 204] on div "Плаћање Врста рачуна Аванс Коначан износ је непознат Врста трансакције Продаја …" at bounding box center [761, 392] width 872 height 467
type input "******"
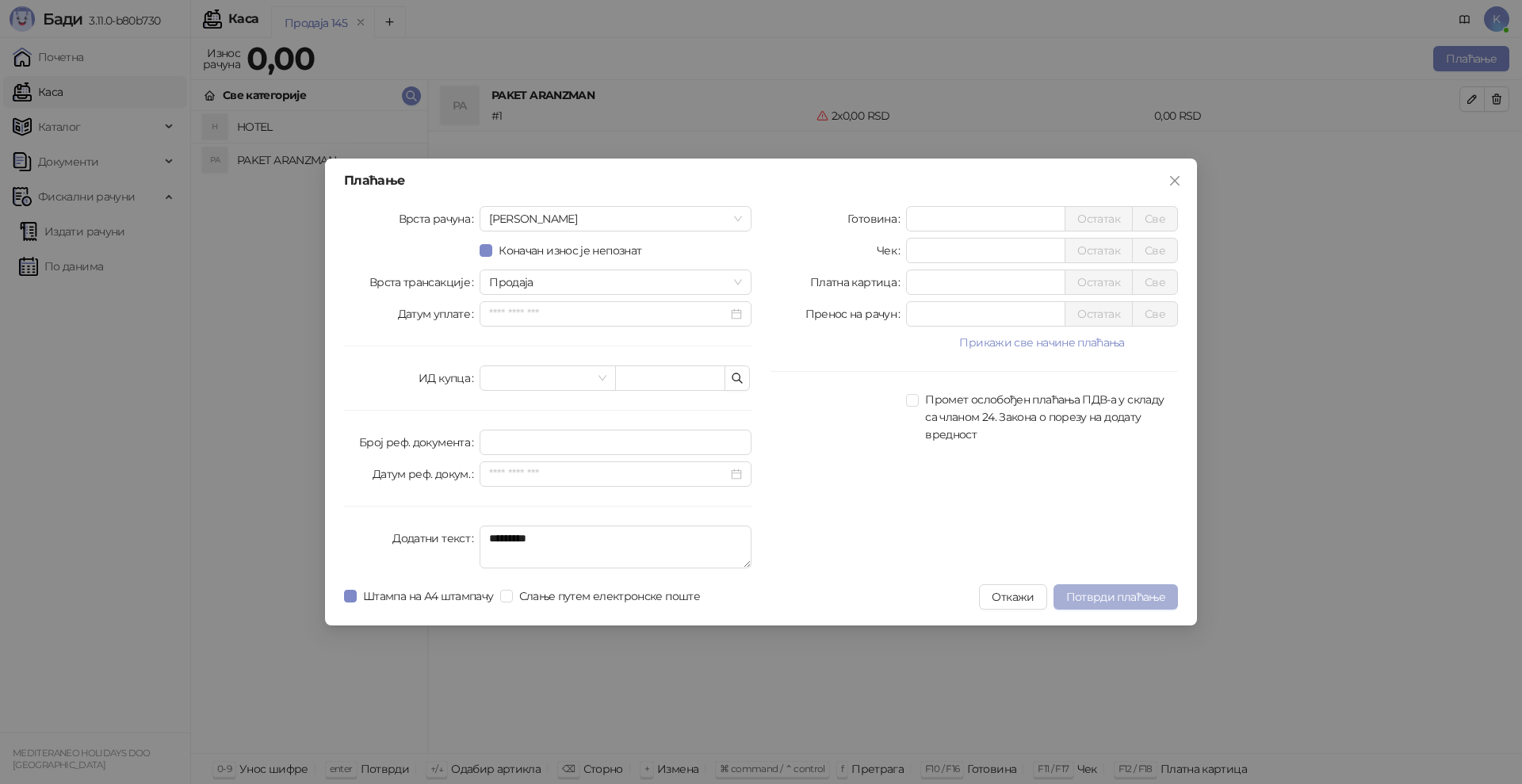
click at [1106, 594] on span "Потврди плаћање" at bounding box center [1116, 597] width 99 height 14
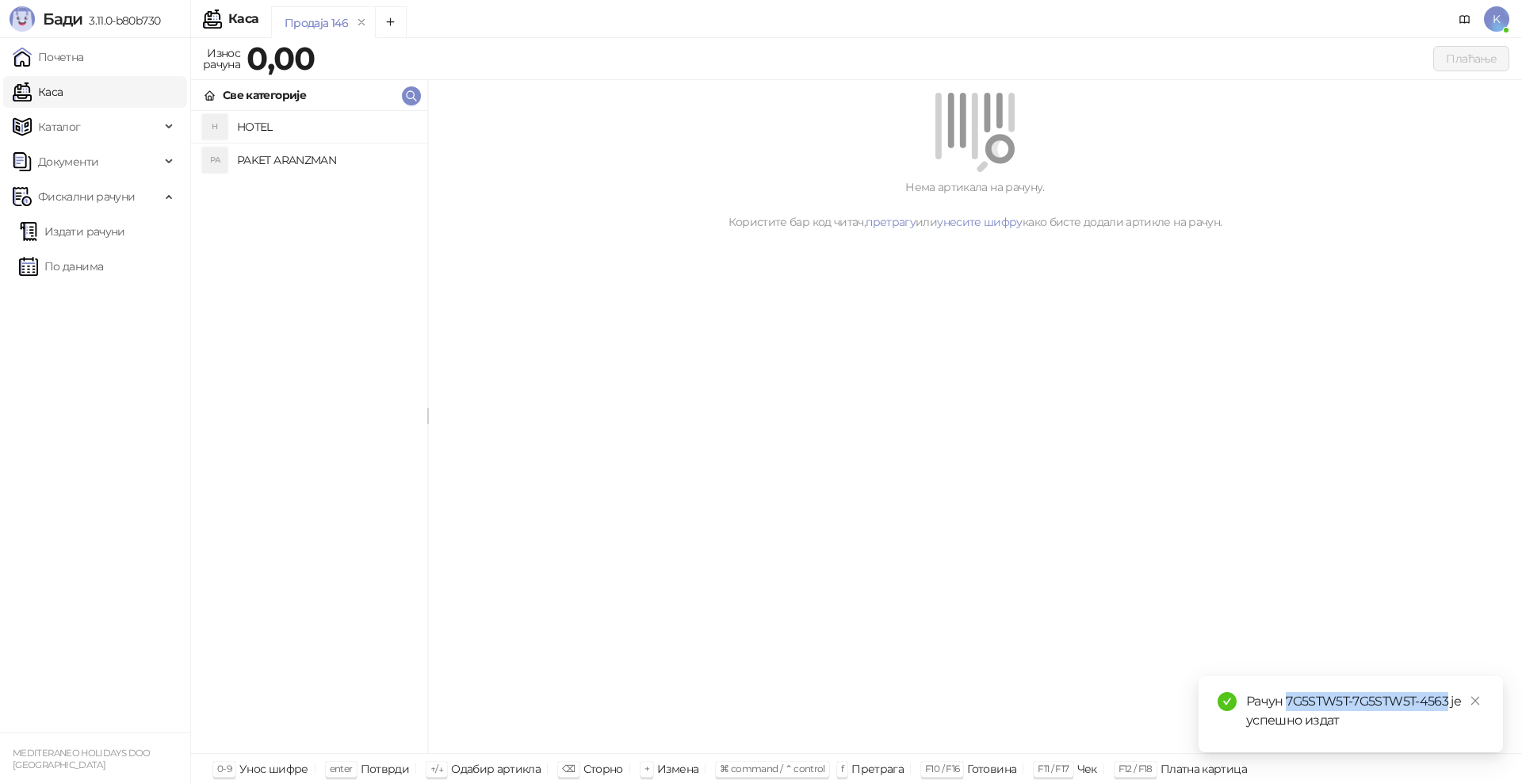
drag, startPoint x: 1448, startPoint y: 698, endPoint x: 1287, endPoint y: 710, distance: 161.4
click at [1287, 710] on div "Рачун 7G5STW5T-7G5STW5T-4563 је успешно издат" at bounding box center [1365, 711] width 238 height 38
copy div "7G5STW5T-7G5STW5T-4563"
click at [90, 238] on link "Издати рачуни" at bounding box center [71, 231] width 106 height 32
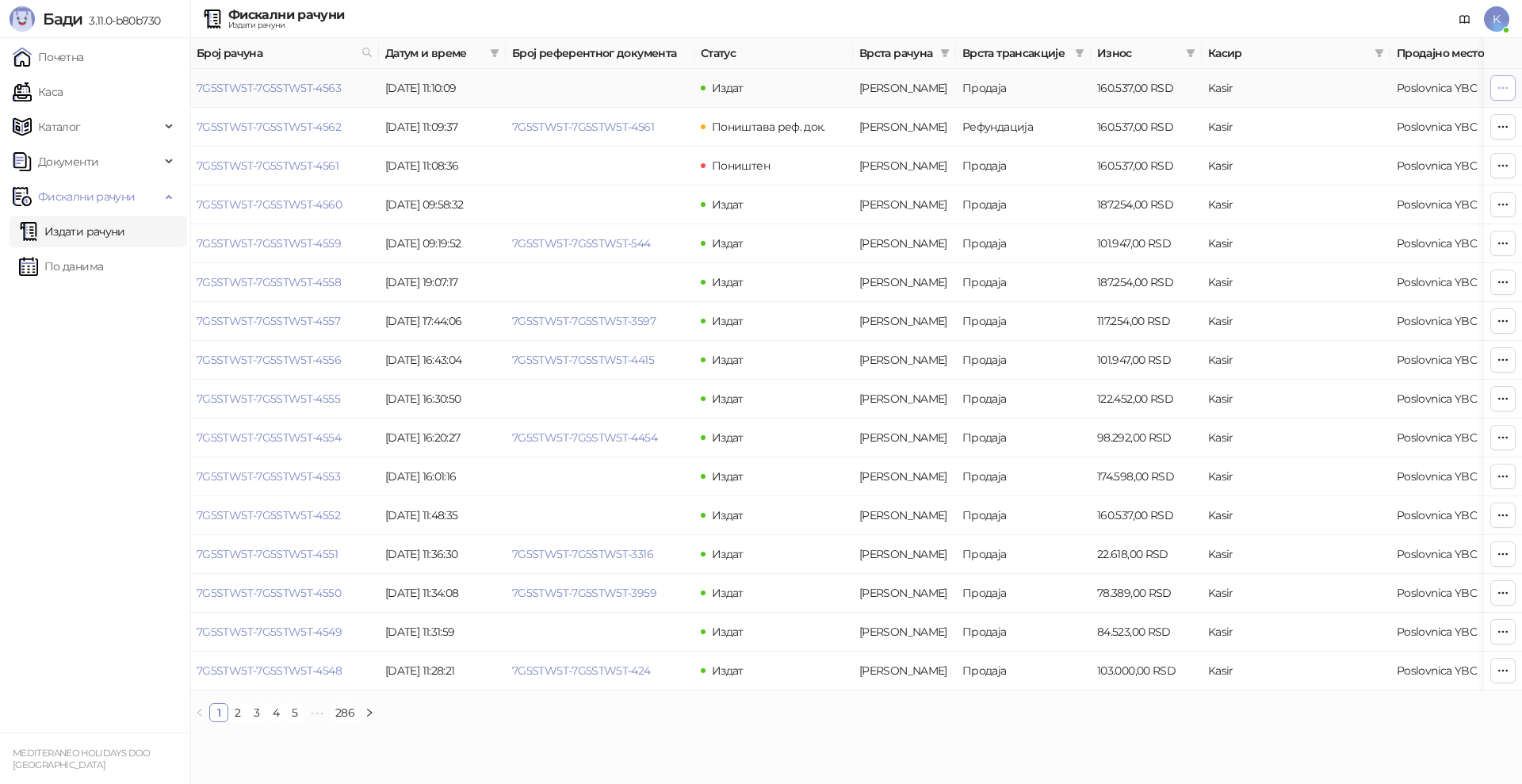
click at [1507, 83] on icon "button" at bounding box center [1503, 88] width 13 height 13
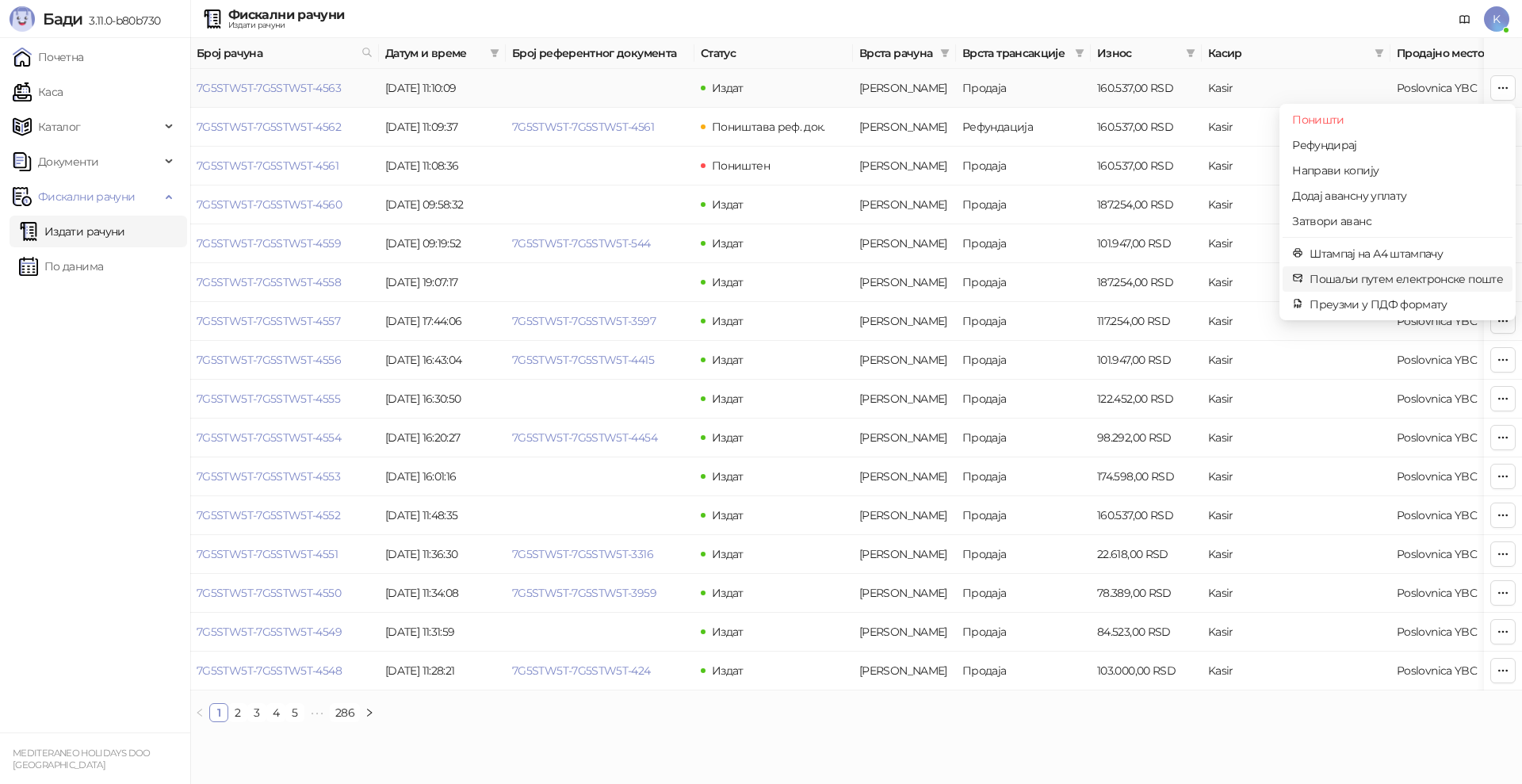
click at [1382, 276] on span "Пошаљи путем електронске поште" at bounding box center [1406, 279] width 194 height 18
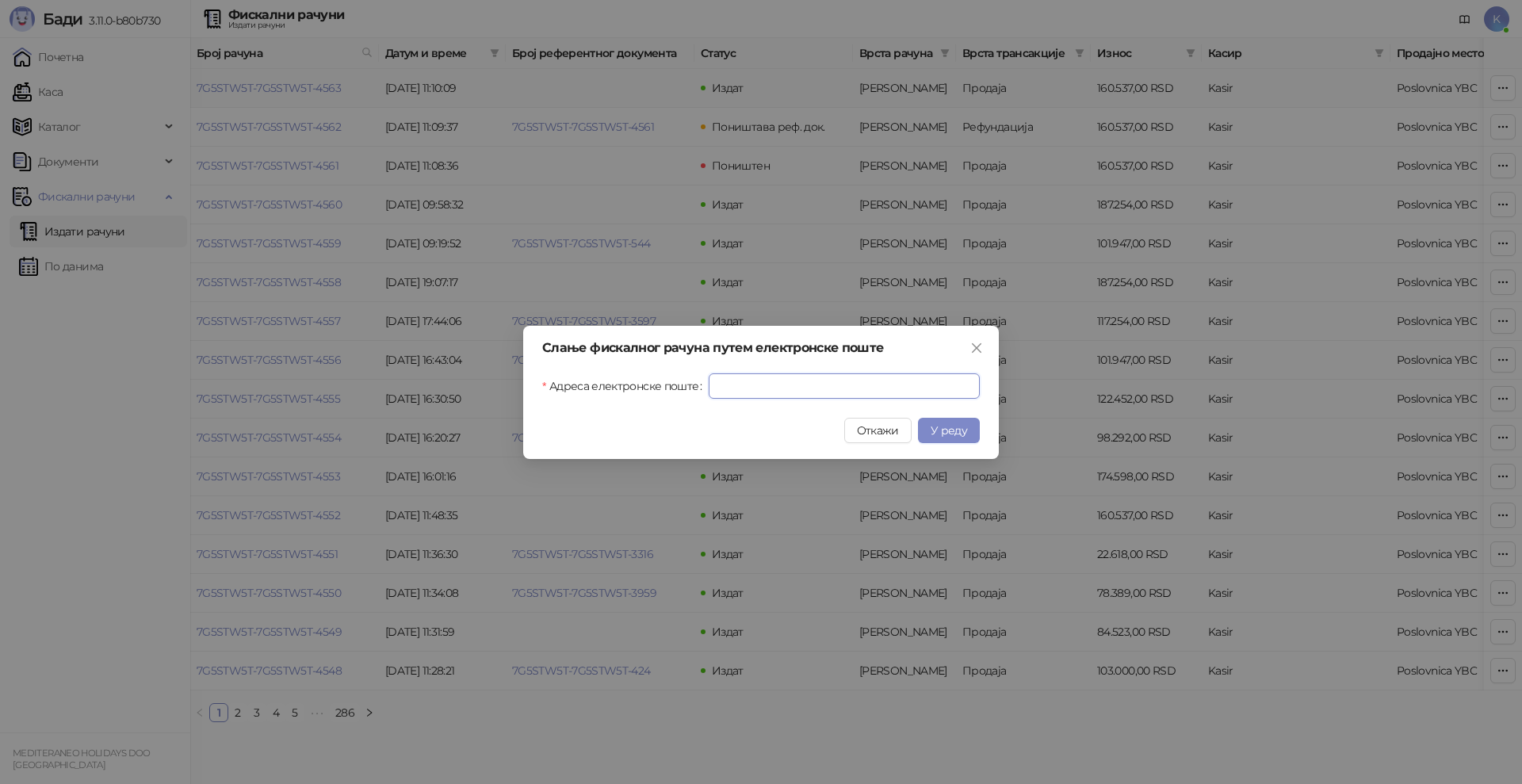
click at [721, 392] on input "Адреса електронске поште" at bounding box center [845, 387] width 271 height 26
paste input "**********"
type input "**********"
click at [950, 426] on span "У реду" at bounding box center [948, 430] width 37 height 14
